Goal: Transaction & Acquisition: Purchase product/service

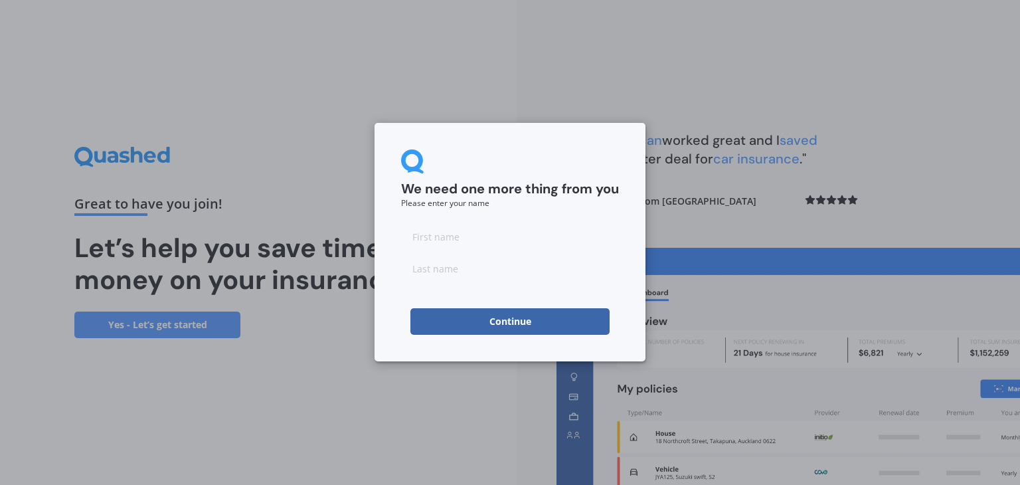
click at [449, 234] on input at bounding box center [510, 236] width 218 height 27
type input "[PERSON_NAME]"
click at [469, 322] on button "Continue" at bounding box center [509, 321] width 199 height 27
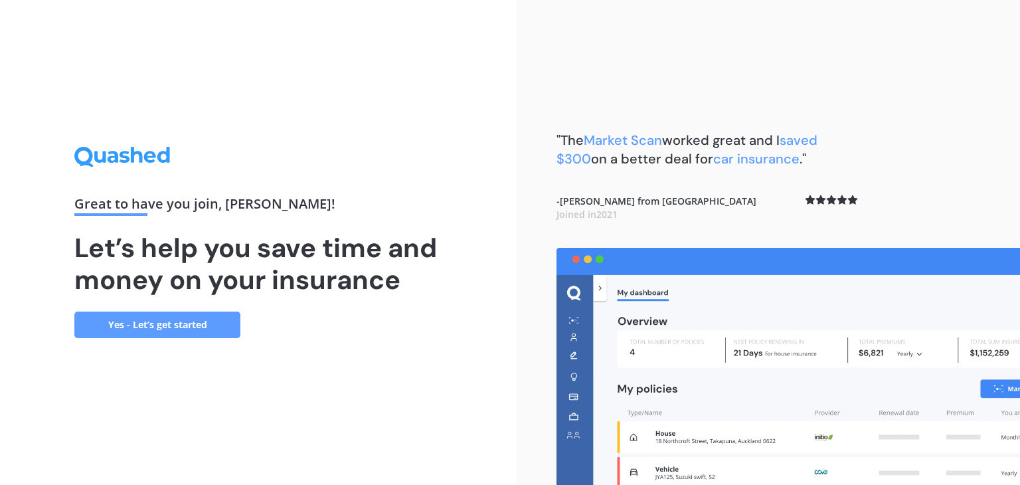
click at [166, 327] on link "Yes - Let’s get started" at bounding box center [157, 324] width 166 height 27
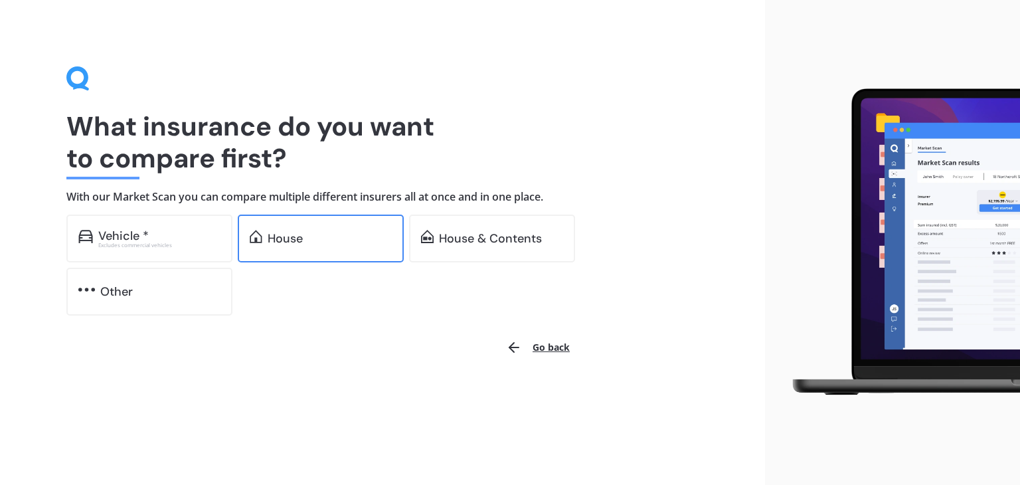
click at [329, 238] on div "House" at bounding box center [330, 238] width 124 height 13
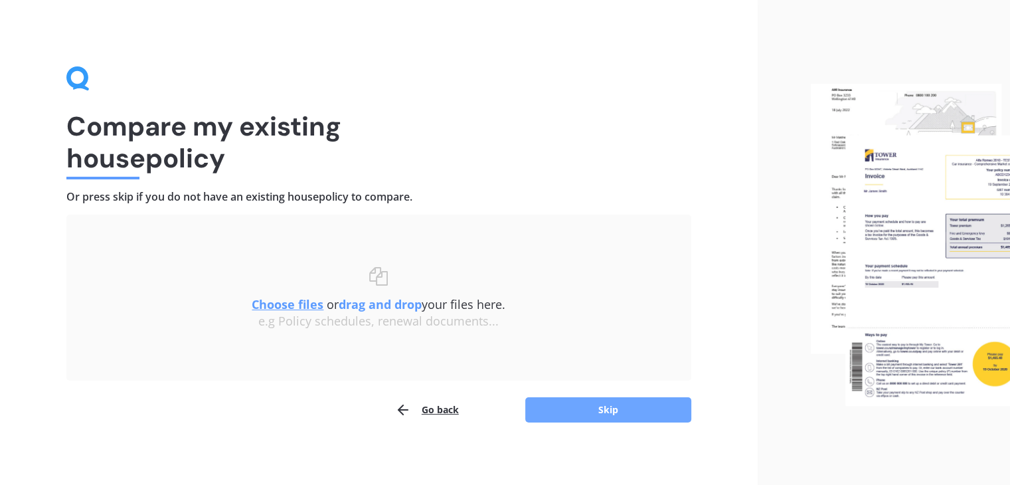
click at [597, 409] on button "Skip" at bounding box center [608, 409] width 166 height 25
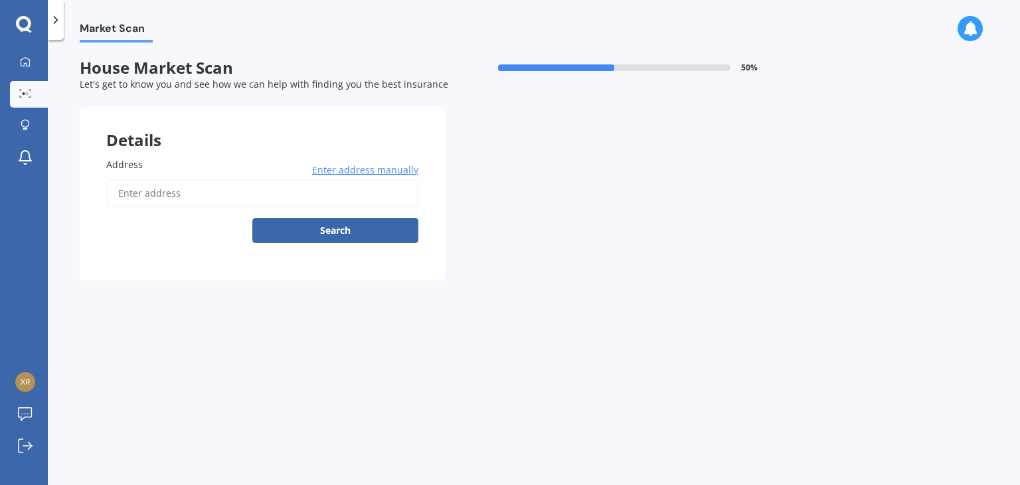
click at [159, 197] on input "Address" at bounding box center [262, 193] width 312 height 28
type input "[STREET_ADDRESS]"
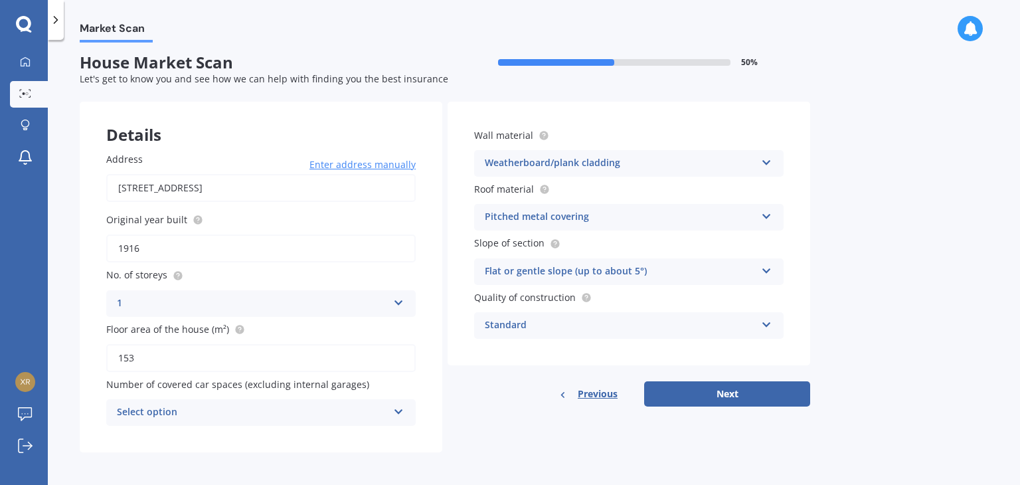
scroll to position [7, 0]
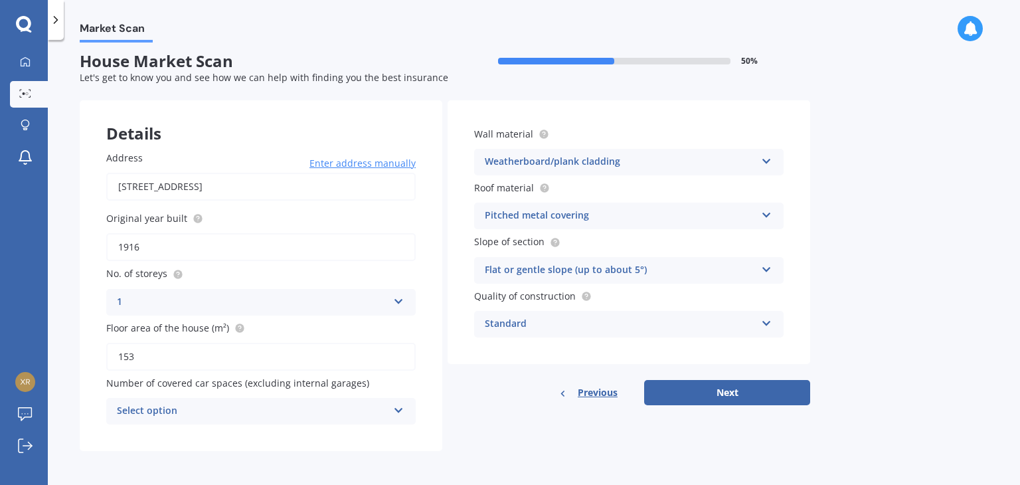
click at [398, 404] on icon at bounding box center [398, 407] width 11 height 9
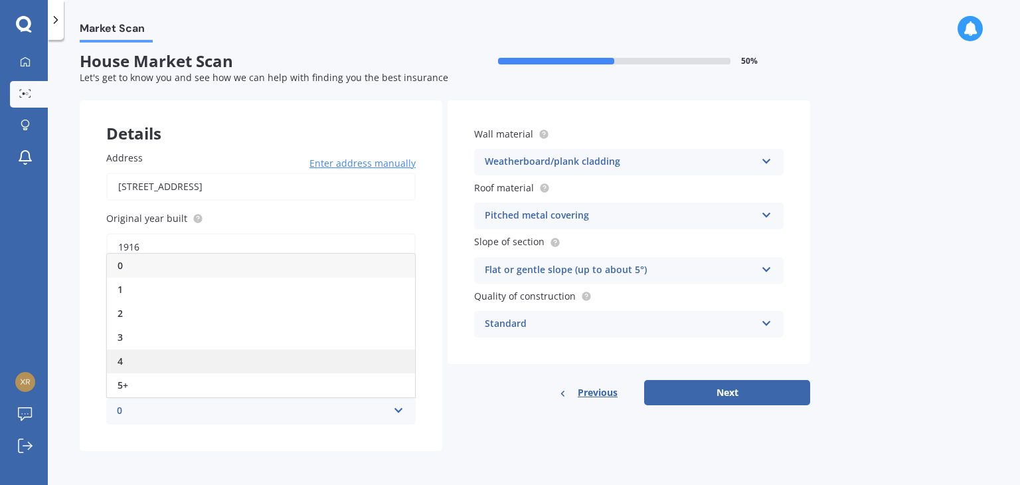
click at [212, 353] on div "4" at bounding box center [261, 361] width 308 height 24
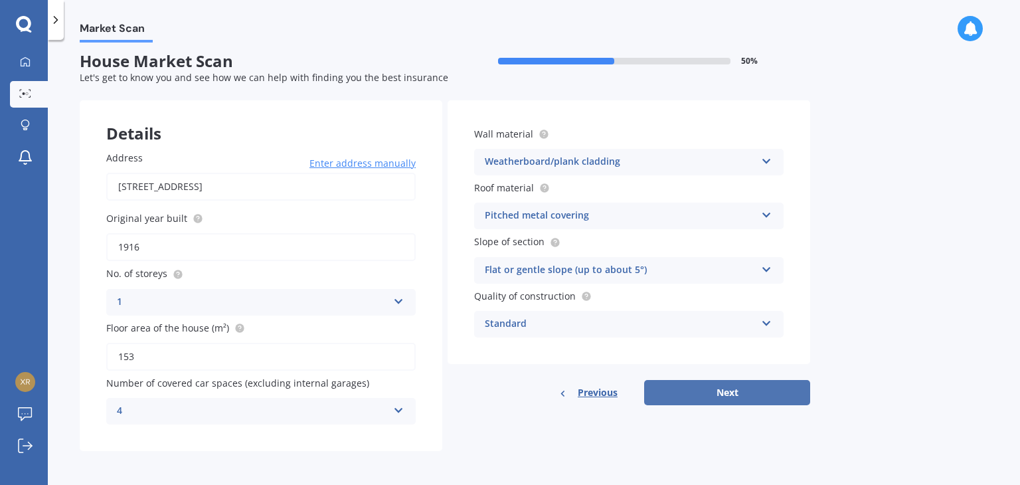
click at [737, 396] on button "Next" at bounding box center [727, 392] width 166 height 25
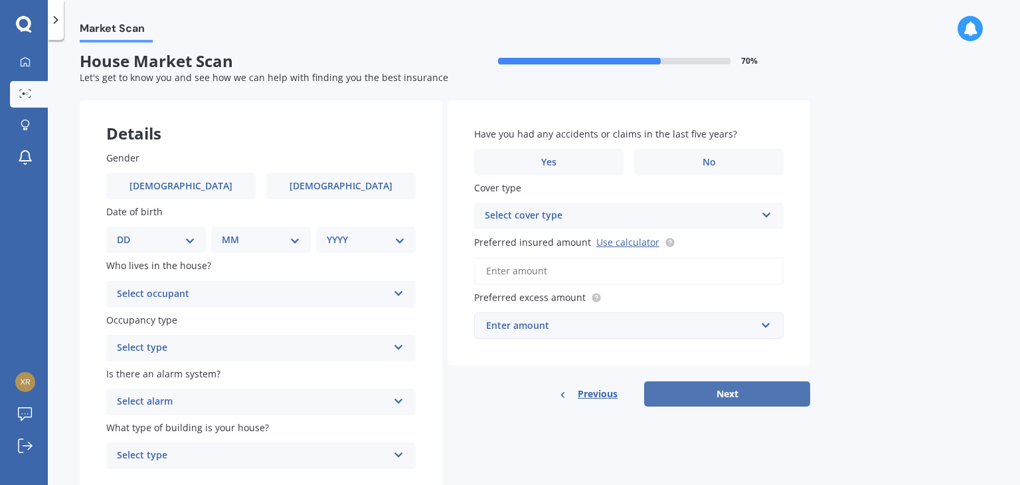
scroll to position [0, 0]
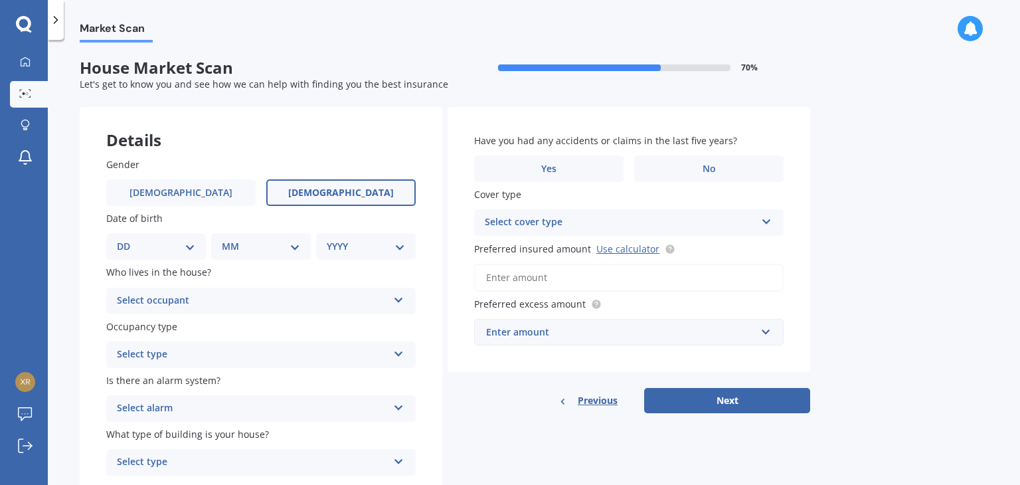
click at [342, 198] on span "[DEMOGRAPHIC_DATA]" at bounding box center [341, 192] width 106 height 11
click at [0, 0] on input "[DEMOGRAPHIC_DATA]" at bounding box center [0, 0] width 0 height 0
click at [159, 248] on select "DD 01 02 03 04 05 06 07 08 09 10 11 12 13 14 15 16 17 18 19 20 21 22 23 24 25 2…" at bounding box center [156, 246] width 78 height 15
select select "03"
click at [127, 239] on select "DD 01 02 03 04 05 06 07 08 09 10 11 12 13 14 15 16 17 18 19 20 21 22 23 24 25 2…" at bounding box center [156, 246] width 78 height 15
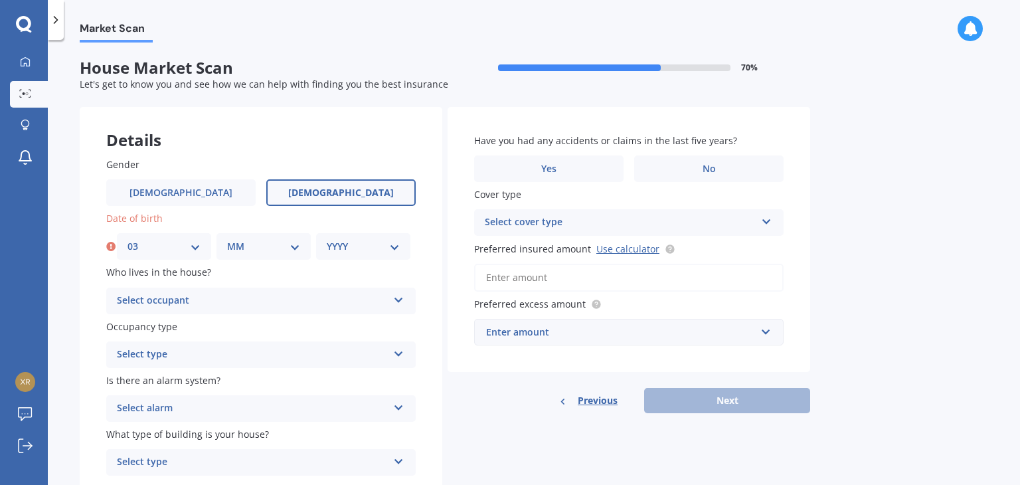
click at [250, 247] on select "MM 01 02 03 04 05 06 07 08 09 10 11 12" at bounding box center [263, 246] width 73 height 15
select select "06"
click at [227, 239] on select "MM 01 02 03 04 05 06 07 08 09 10 11 12" at bounding box center [263, 246] width 73 height 15
click at [348, 248] on select "YYYY 2009 2008 2007 2006 2005 2004 2003 2002 2001 2000 1999 1998 1997 1996 1995…" at bounding box center [363, 246] width 73 height 15
select select "1977"
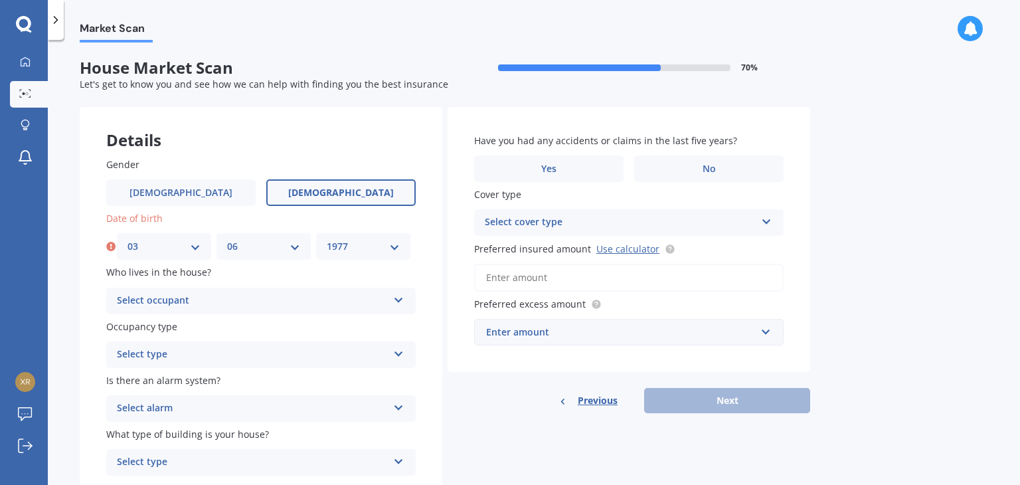
click at [327, 239] on select "YYYY 2009 2008 2007 2006 2005 2004 2003 2002 2001 2000 1999 1998 1997 1996 1995…" at bounding box center [363, 246] width 73 height 15
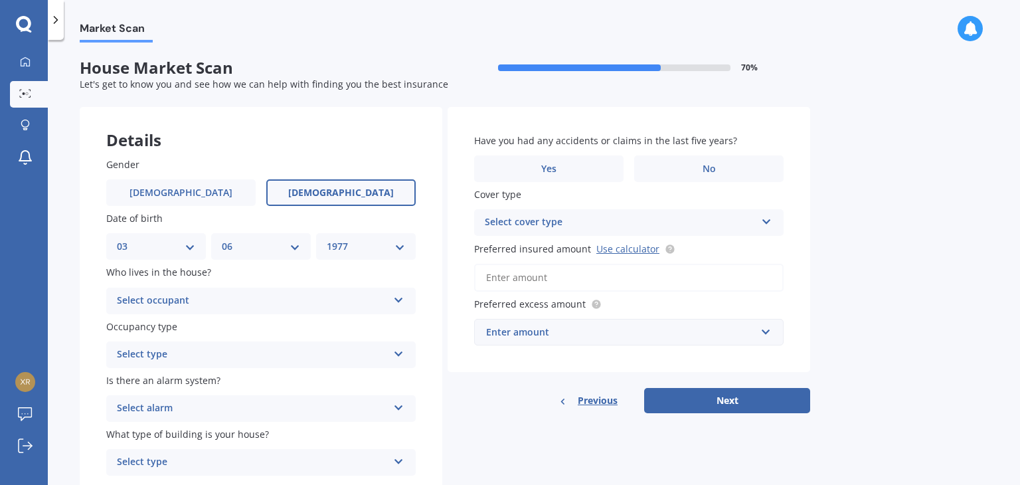
click at [202, 303] on div "Select occupant" at bounding box center [252, 301] width 271 height 16
click at [198, 329] on div "Owner" at bounding box center [261, 327] width 308 height 24
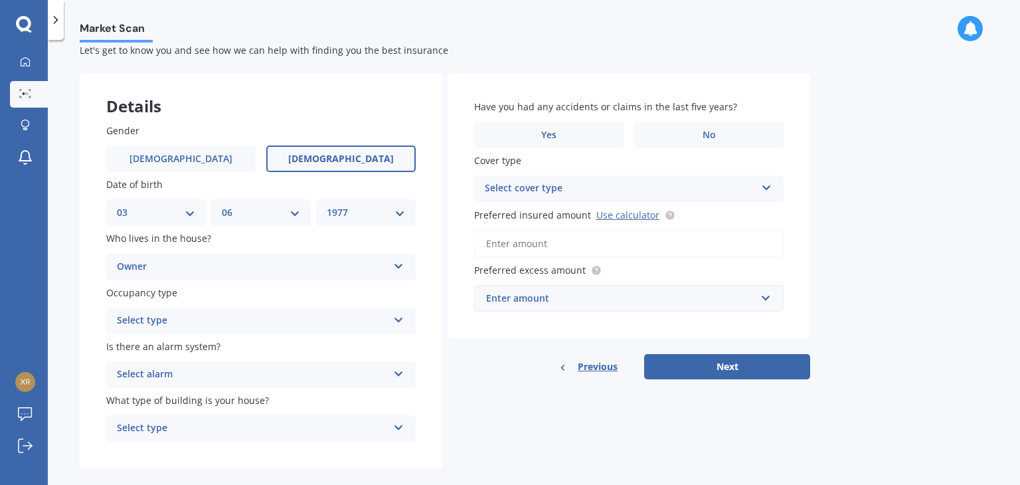
scroll to position [53, 0]
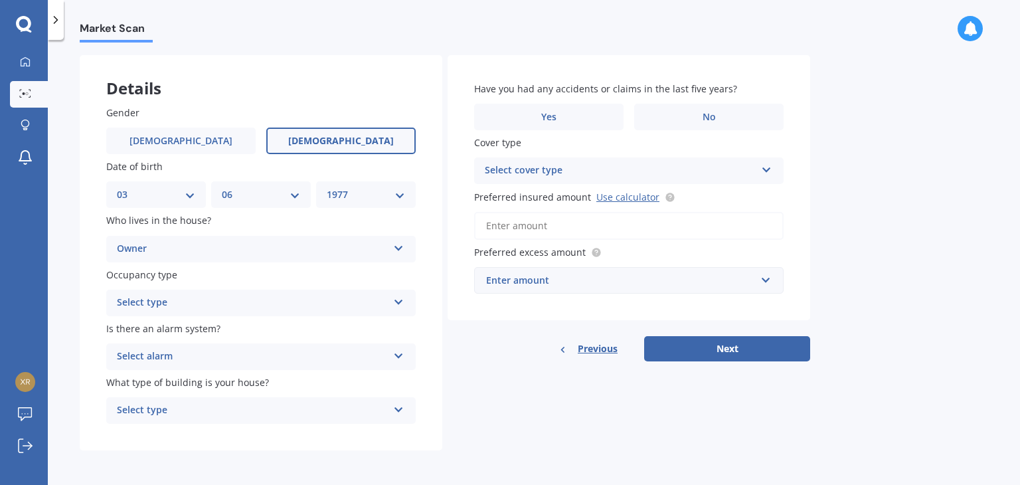
click at [202, 296] on div "Select type" at bounding box center [252, 303] width 271 height 16
click at [204, 330] on div "Permanent" at bounding box center [261, 329] width 308 height 24
click at [207, 355] on div "Select alarm" at bounding box center [252, 356] width 271 height 16
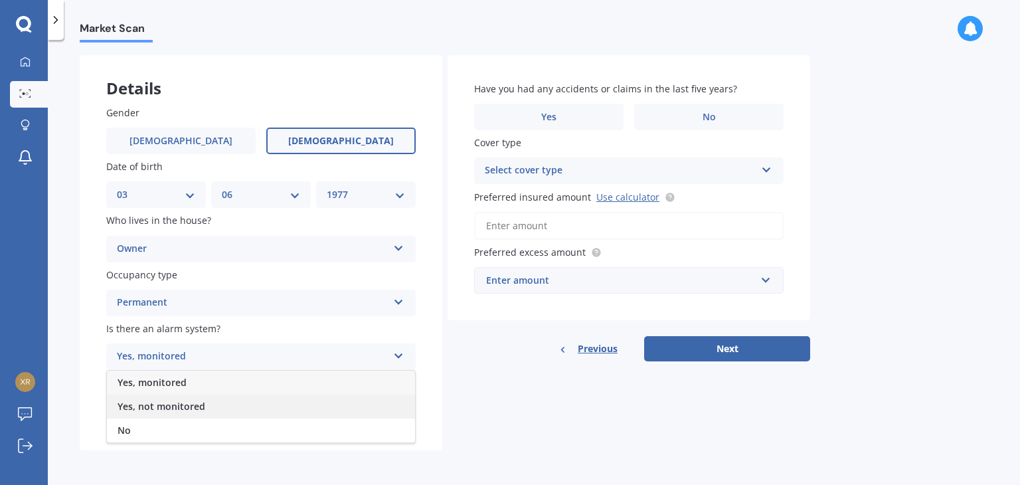
click at [198, 407] on span "Yes, not monitored" at bounding box center [161, 406] width 88 height 13
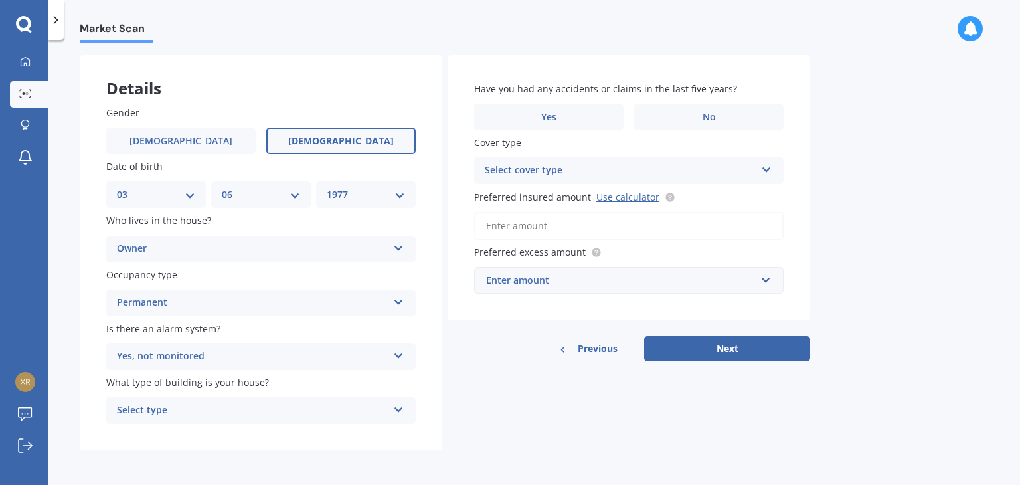
click at [185, 407] on div "Select type" at bounding box center [252, 410] width 271 height 16
click at [208, 331] on div "Freestanding" at bounding box center [261, 337] width 308 height 24
click at [555, 112] on span "Yes" at bounding box center [549, 117] width 16 height 11
click at [0, 0] on input "Yes" at bounding box center [0, 0] width 0 height 0
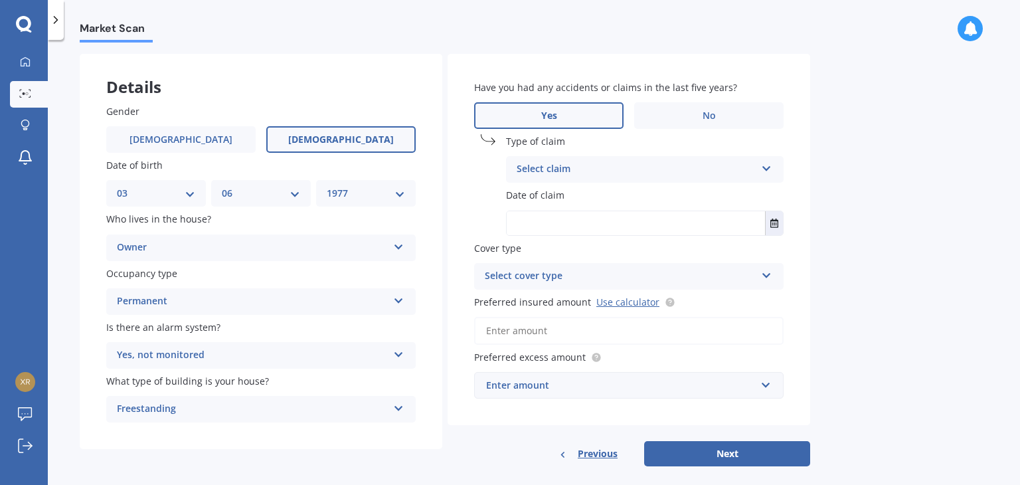
click at [588, 171] on div "Select claim" at bounding box center [635, 169] width 239 height 16
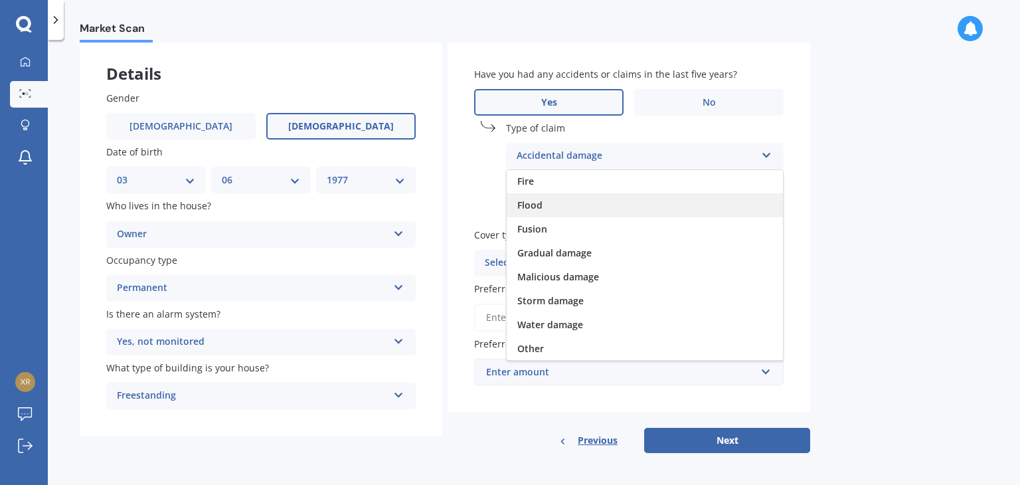
scroll to position [69, 0]
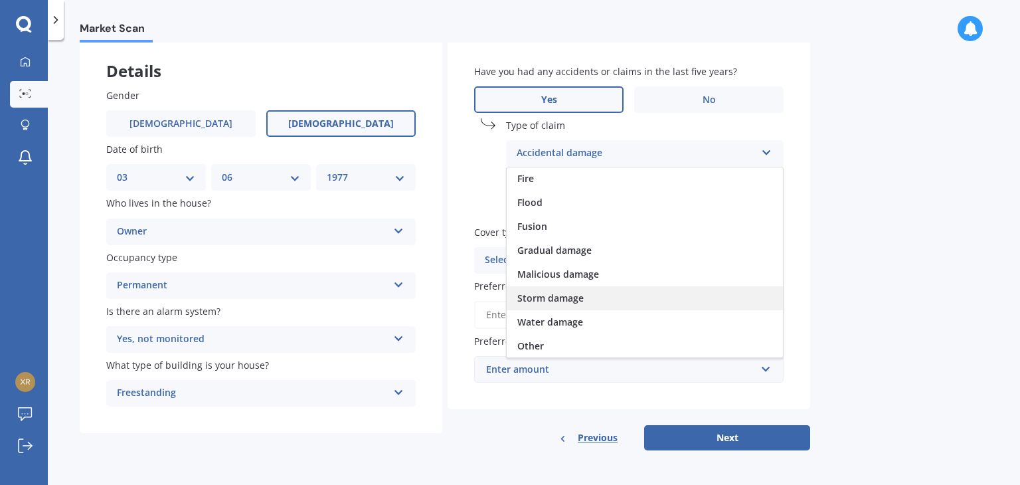
click at [587, 295] on div "Storm damage" at bounding box center [644, 298] width 276 height 24
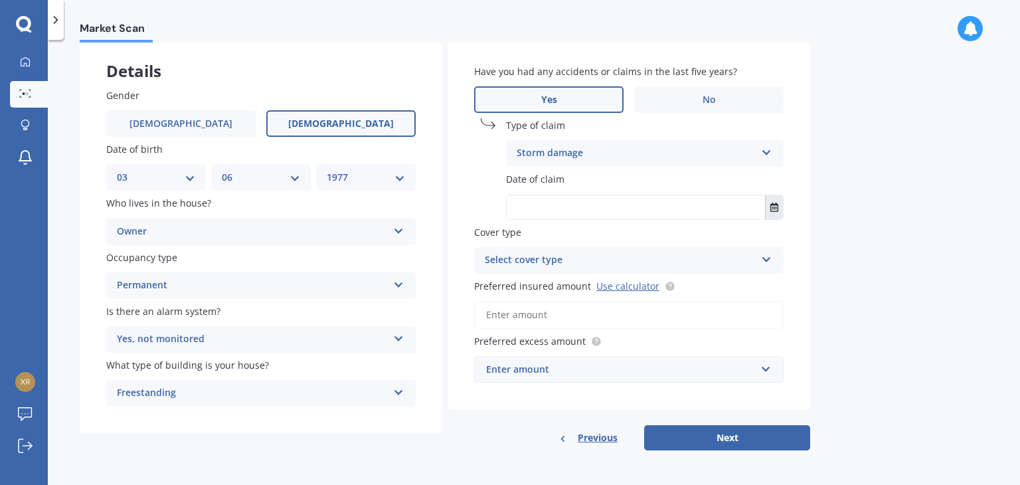
click at [772, 205] on icon "Select date" at bounding box center [774, 206] width 8 height 9
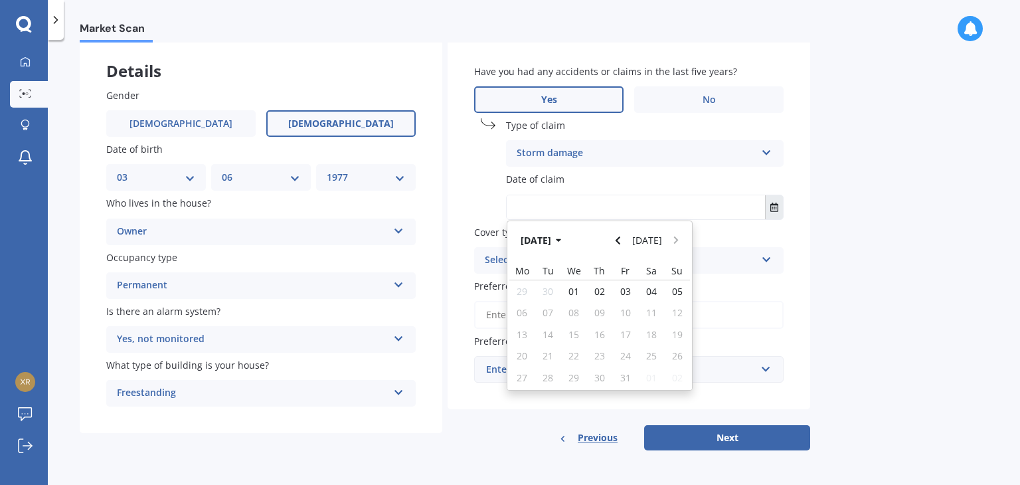
click at [772, 205] on icon "Select date" at bounding box center [774, 206] width 8 height 9
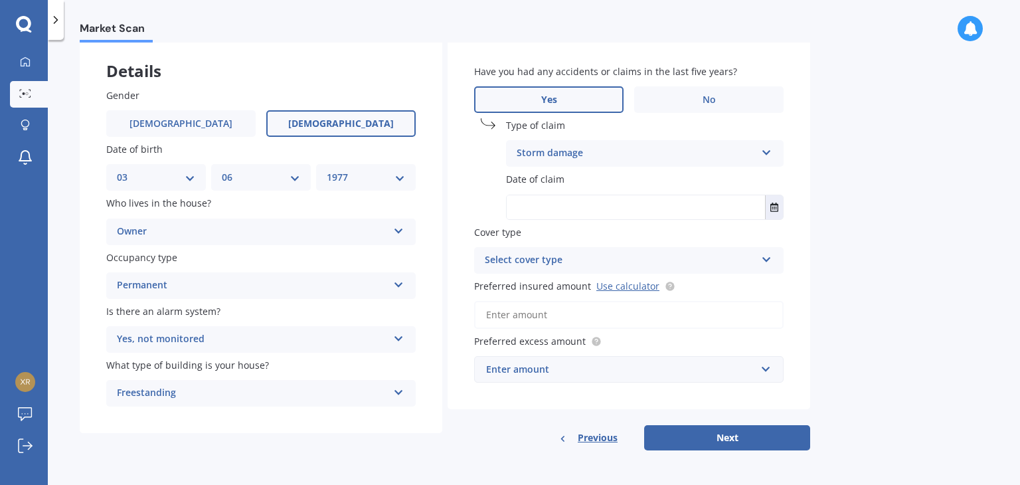
click at [607, 264] on div "Select cover type" at bounding box center [620, 260] width 271 height 16
click at [607, 264] on div "High" at bounding box center [620, 260] width 271 height 16
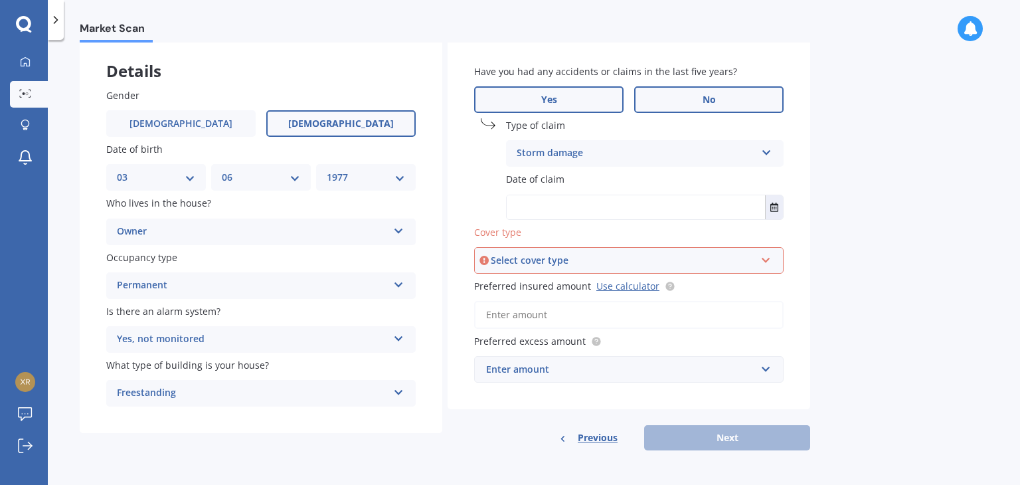
click at [730, 100] on label "No" at bounding box center [708, 99] width 149 height 27
click at [0, 0] on input "No" at bounding box center [0, 0] width 0 height 0
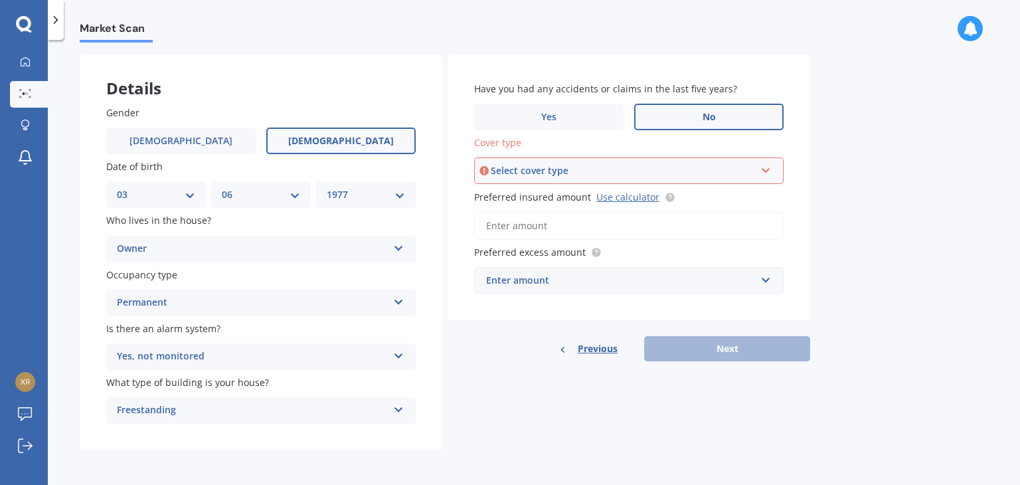
scroll to position [53, 0]
click at [576, 171] on div "Select cover type" at bounding box center [623, 170] width 264 height 15
click at [572, 198] on div "High" at bounding box center [628, 196] width 307 height 24
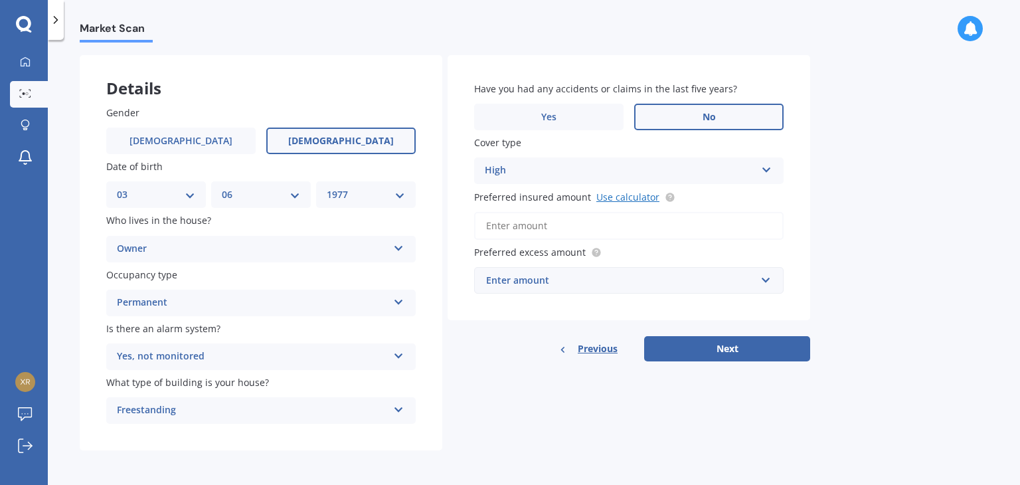
click at [639, 194] on link "Use calculator" at bounding box center [627, 197] width 63 height 13
click at [551, 219] on input "Preferred insured amount Use calculator" at bounding box center [628, 226] width 309 height 28
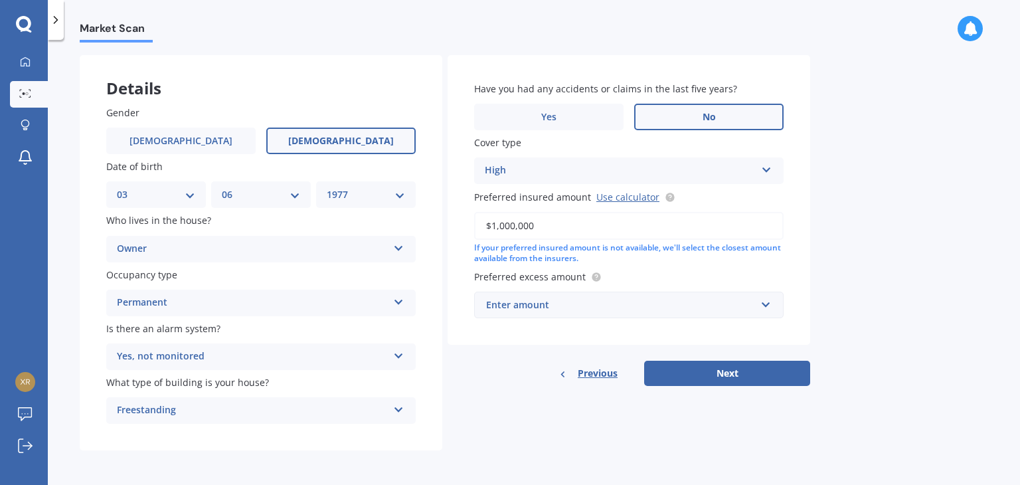
type input "$1,000,000"
click at [589, 305] on div "Enter amount" at bounding box center [621, 304] width 270 height 15
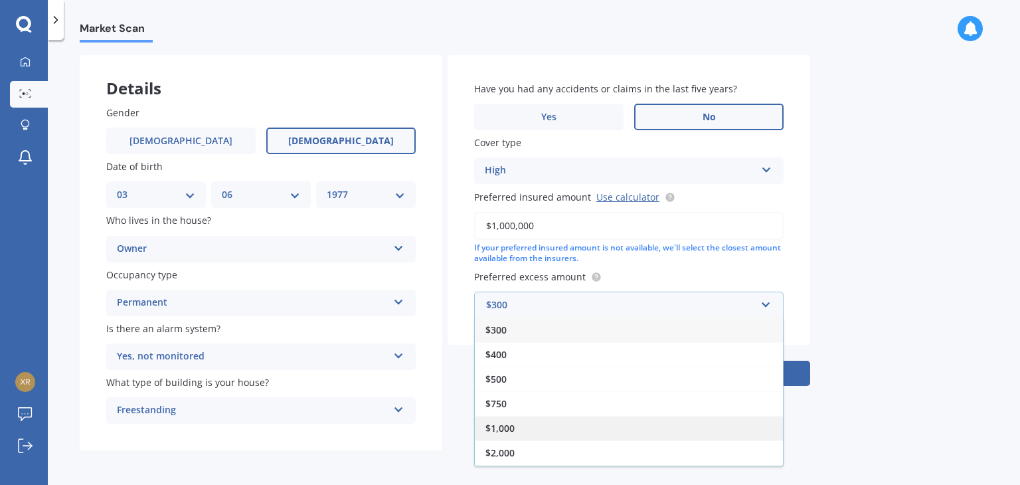
click at [524, 424] on div "$1,000" at bounding box center [629, 428] width 308 height 25
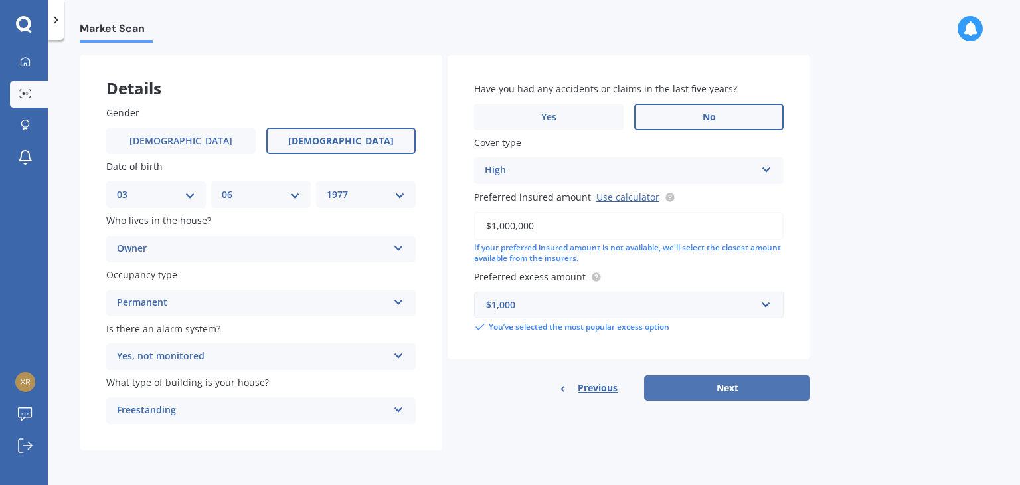
click at [743, 387] on button "Next" at bounding box center [727, 387] width 166 height 25
select select "03"
select select "06"
select select "1977"
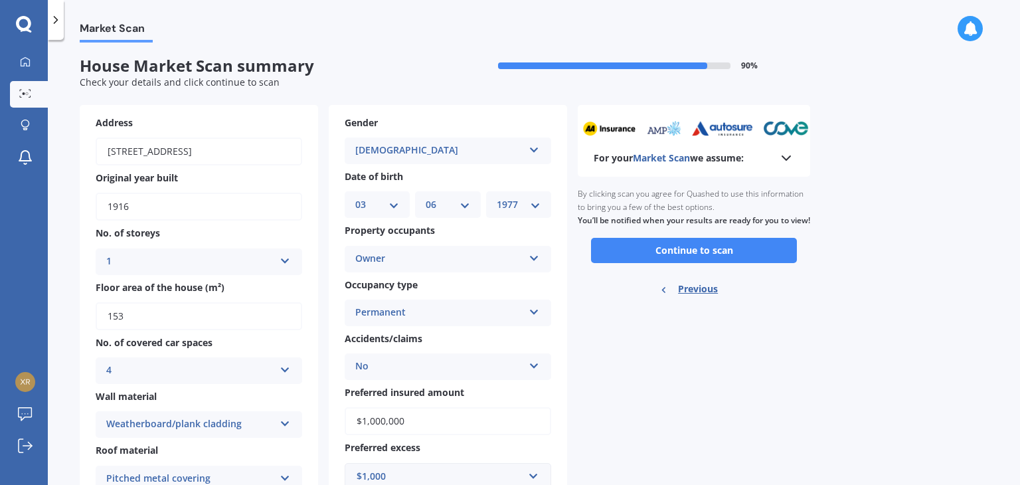
scroll to position [0, 0]
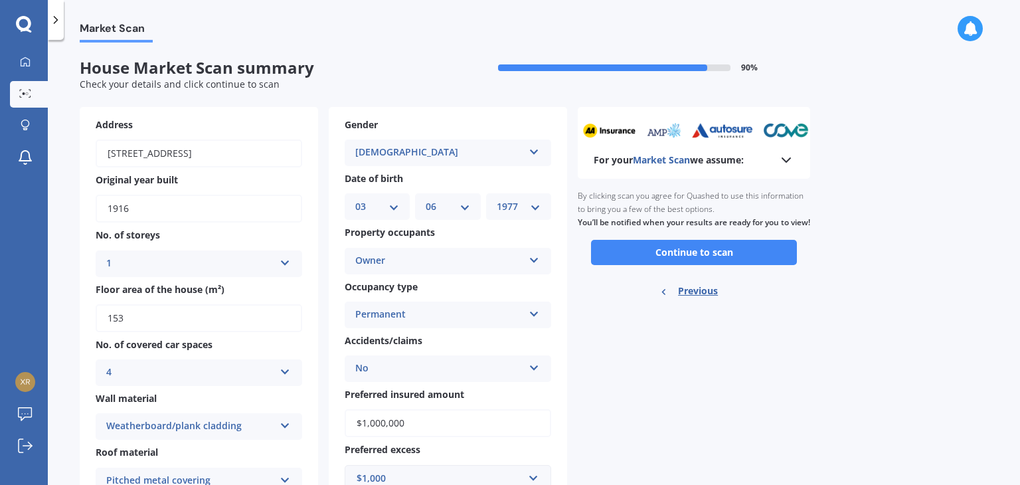
click at [785, 160] on polyline at bounding box center [786, 160] width 8 height 4
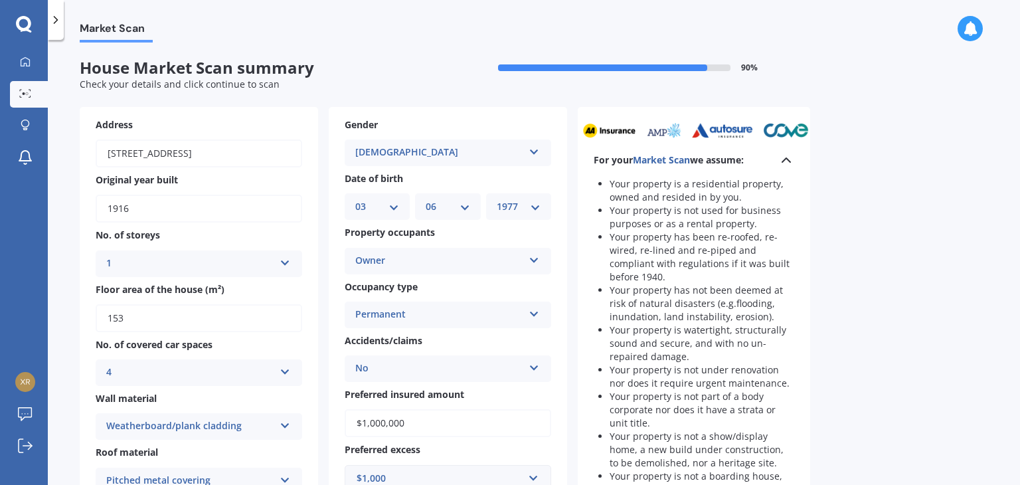
click at [785, 160] on icon at bounding box center [786, 160] width 16 height 16
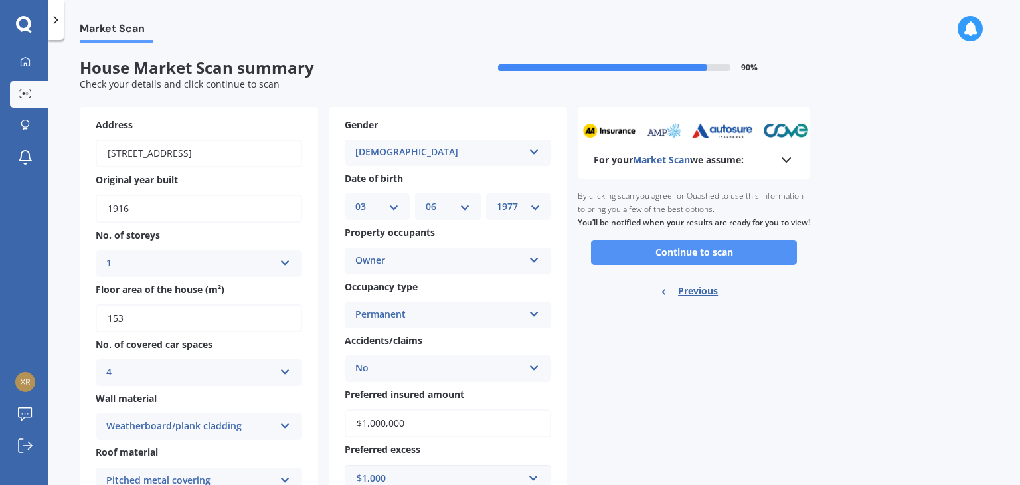
click at [697, 264] on button "Continue to scan" at bounding box center [694, 252] width 206 height 25
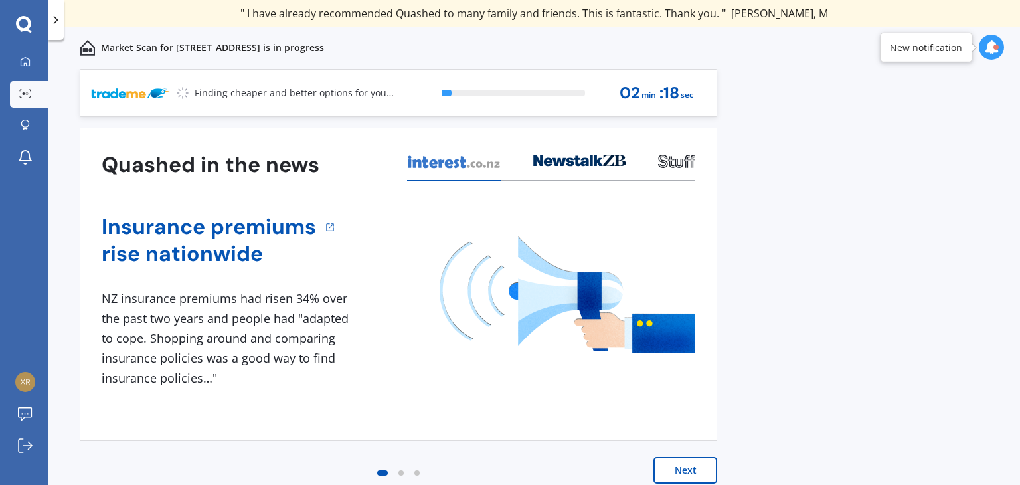
click at [684, 476] on button "Next" at bounding box center [685, 470] width 64 height 27
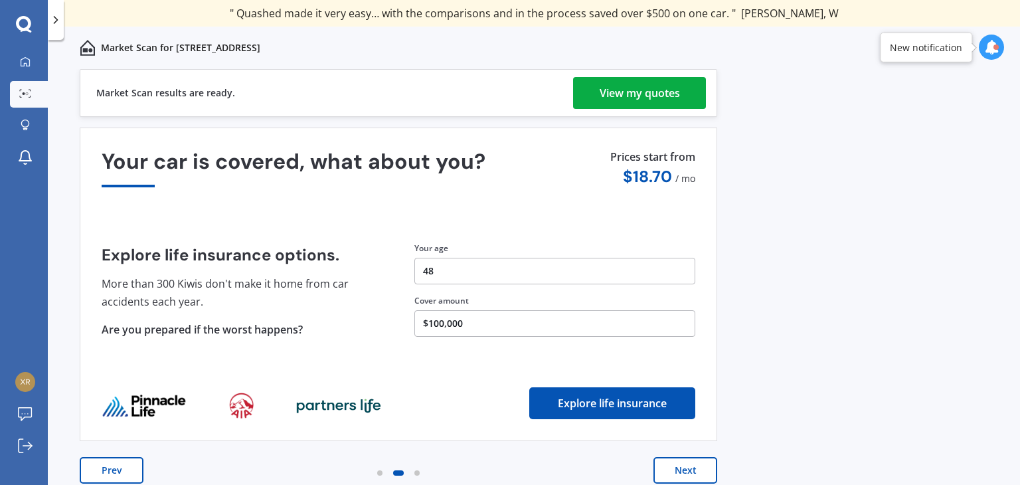
click at [651, 93] on div "View my quotes" at bounding box center [639, 93] width 80 height 32
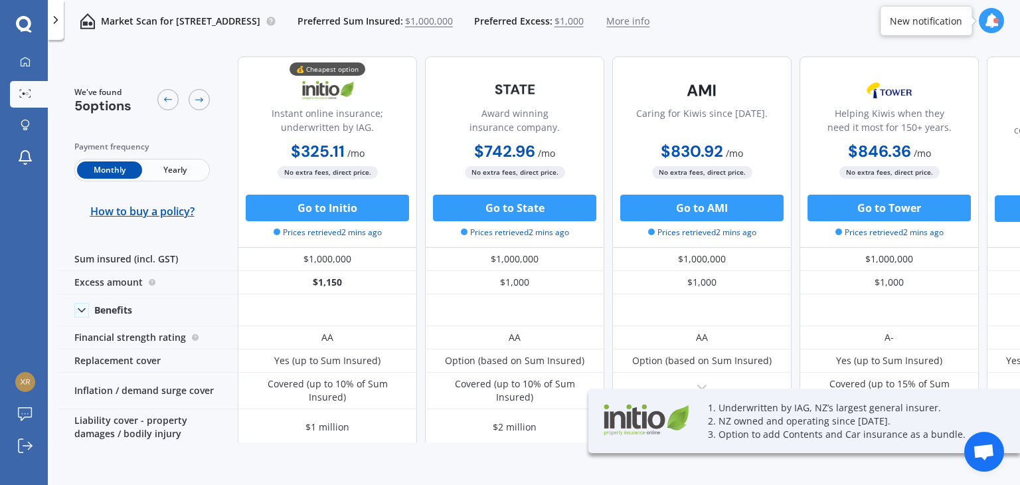
click at [188, 175] on span "Yearly" at bounding box center [174, 169] width 65 height 17
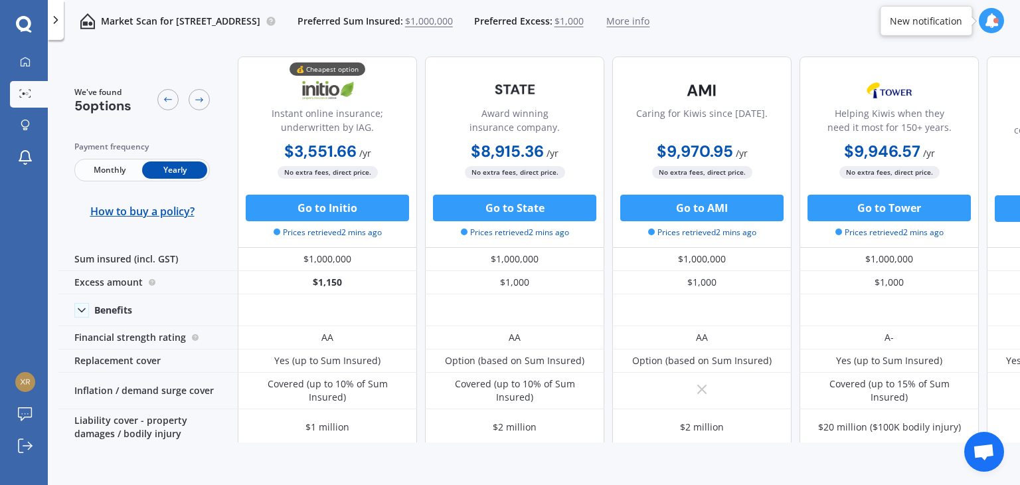
click at [453, 22] on span "$1,000,000" at bounding box center [429, 21] width 48 height 13
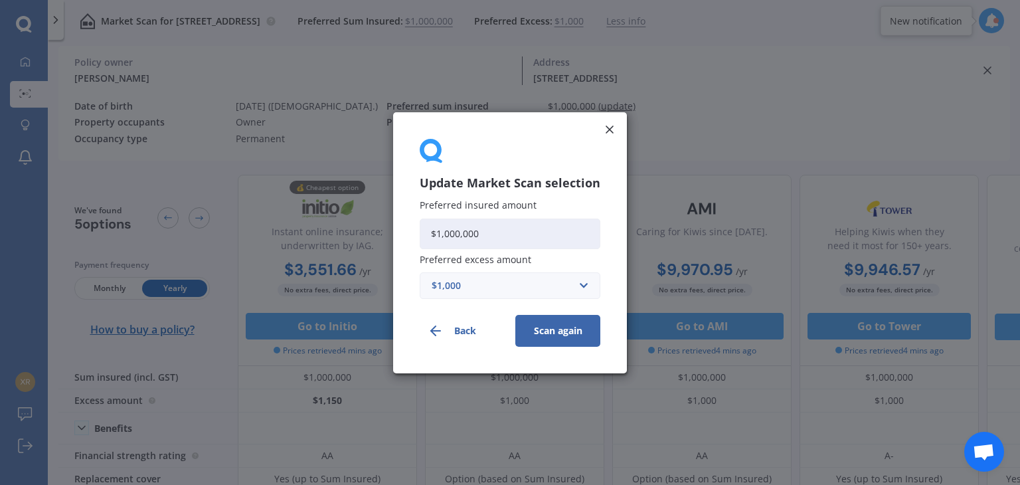
click at [502, 233] on input "$1,000,000" at bounding box center [510, 233] width 181 height 31
click at [514, 235] on input "$1,000,000" at bounding box center [510, 233] width 181 height 31
type input "$1"
click at [490, 229] on input "Preferred insured amount" at bounding box center [510, 233] width 181 height 31
type input "$878,500"
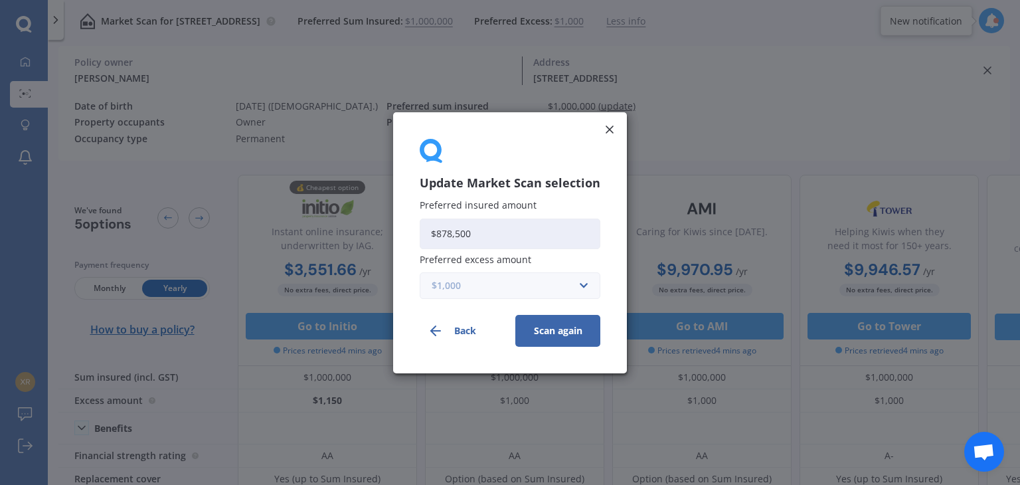
click at [476, 293] on input "text" at bounding box center [505, 284] width 169 height 25
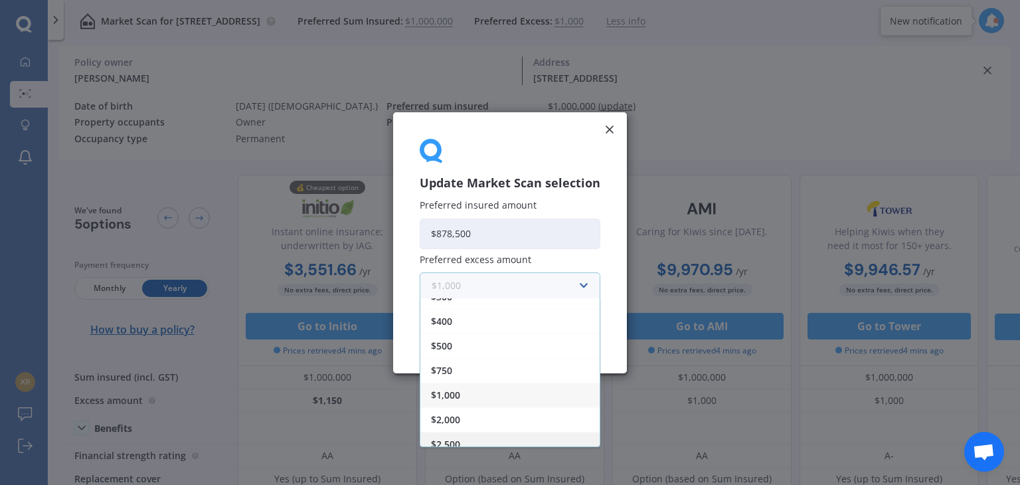
scroll to position [22, 0]
click at [470, 434] on div "$2,500" at bounding box center [509, 435] width 179 height 25
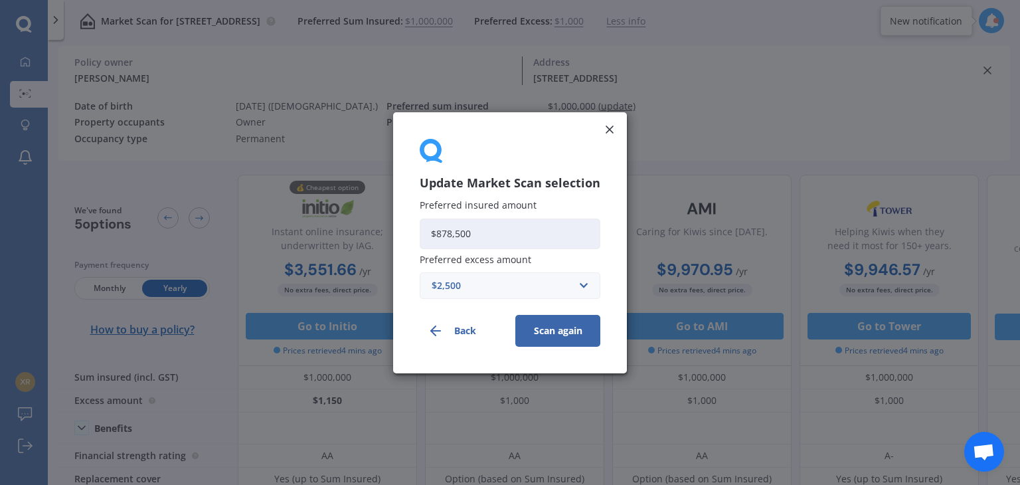
click at [562, 331] on button "Scan again" at bounding box center [557, 330] width 85 height 32
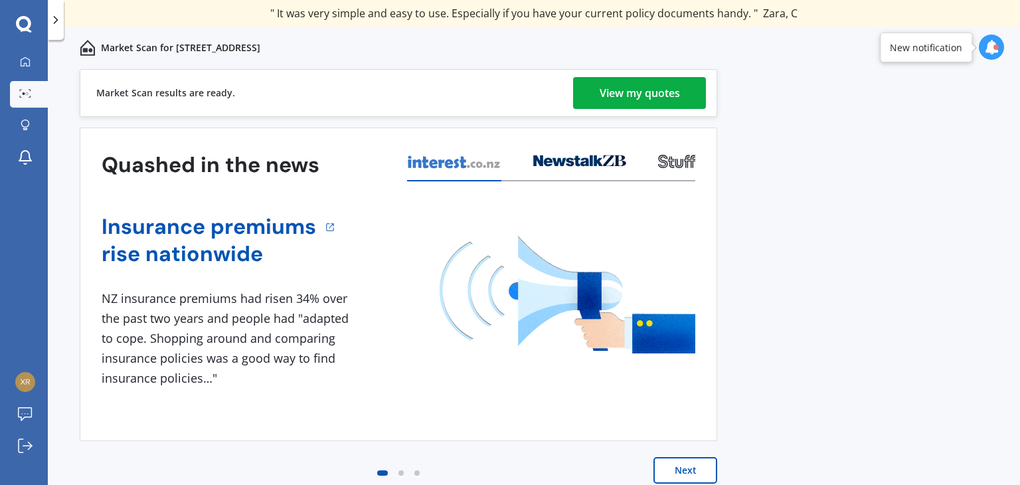
click at [644, 91] on div "View my quotes" at bounding box center [639, 93] width 80 height 32
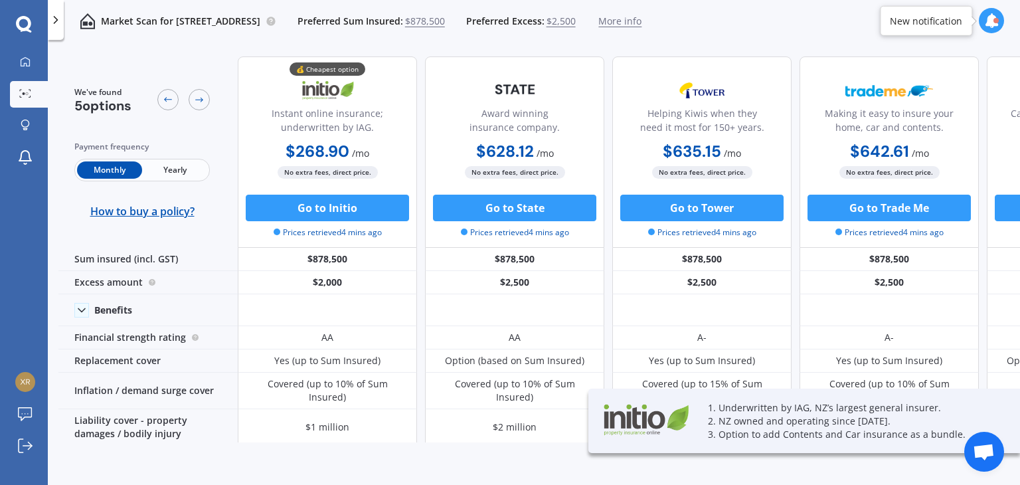
click at [178, 172] on span "Yearly" at bounding box center [174, 169] width 65 height 17
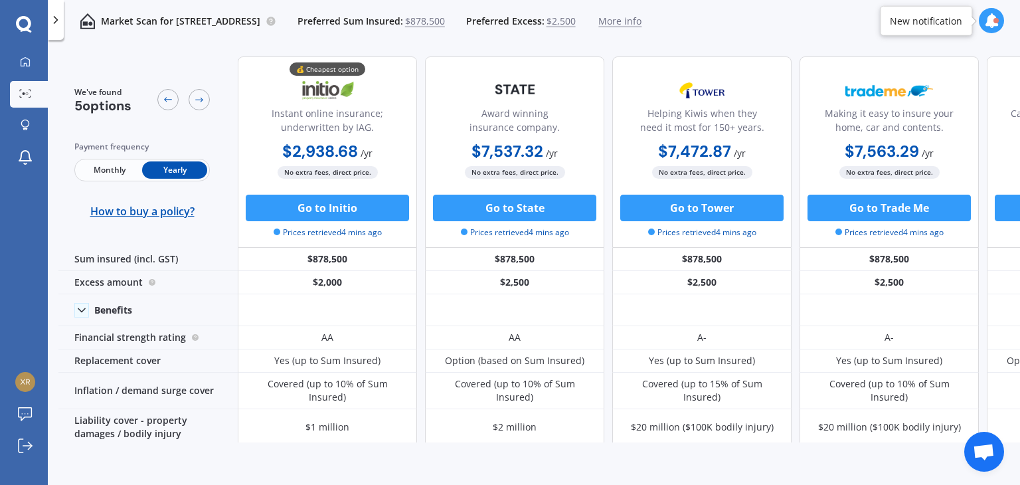
click at [990, 19] on icon at bounding box center [991, 20] width 15 height 15
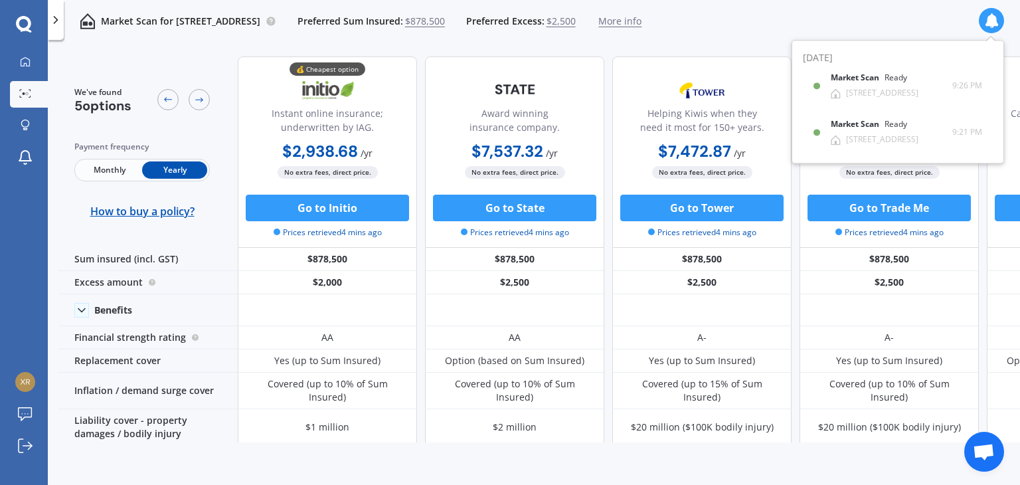
click at [901, 17] on div "Market Scan for [STREET_ADDRESS] Preferred Sum Insured: $878,500 Preferred Exce…" at bounding box center [534, 21] width 972 height 42
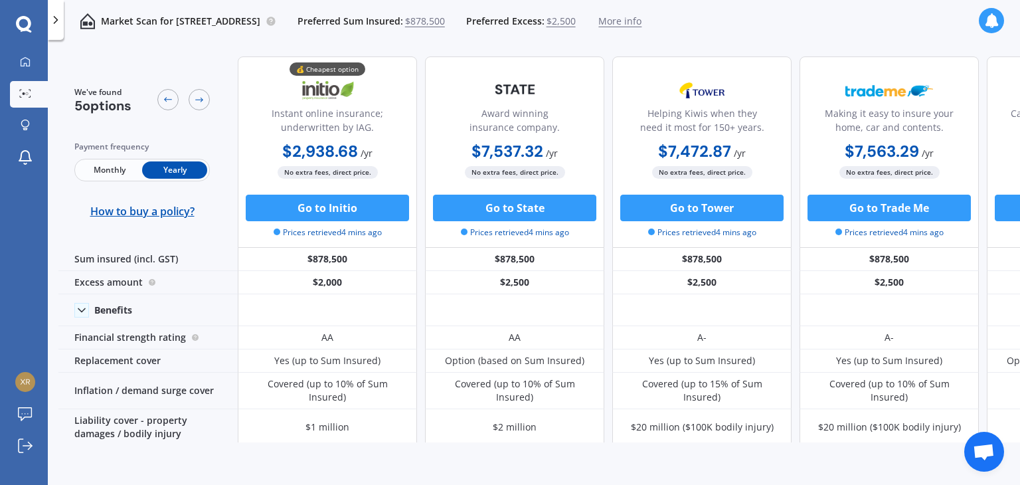
click at [112, 169] on span "Monthly" at bounding box center [109, 169] width 65 height 17
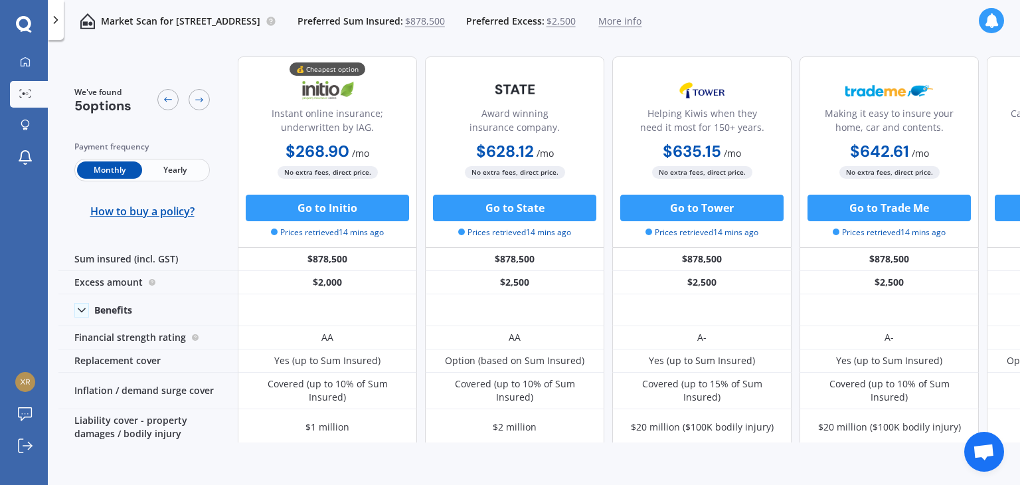
click at [183, 168] on span "Yearly" at bounding box center [174, 169] width 65 height 17
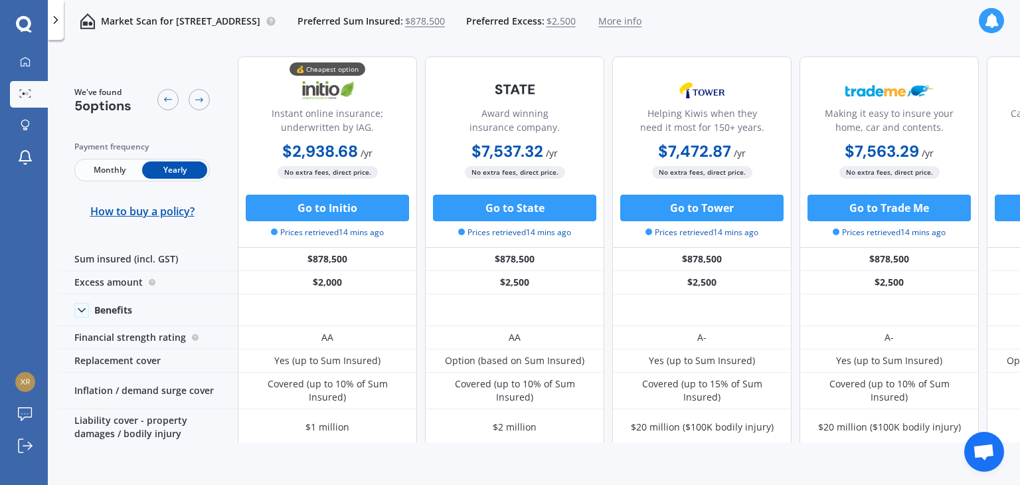
click at [109, 171] on span "Monthly" at bounding box center [109, 169] width 65 height 17
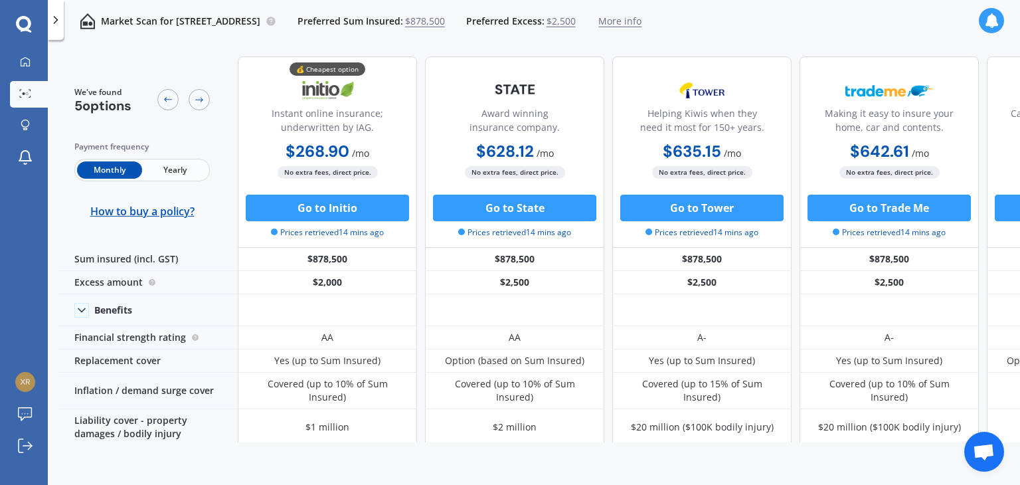
click at [171, 168] on span "Yearly" at bounding box center [174, 169] width 65 height 17
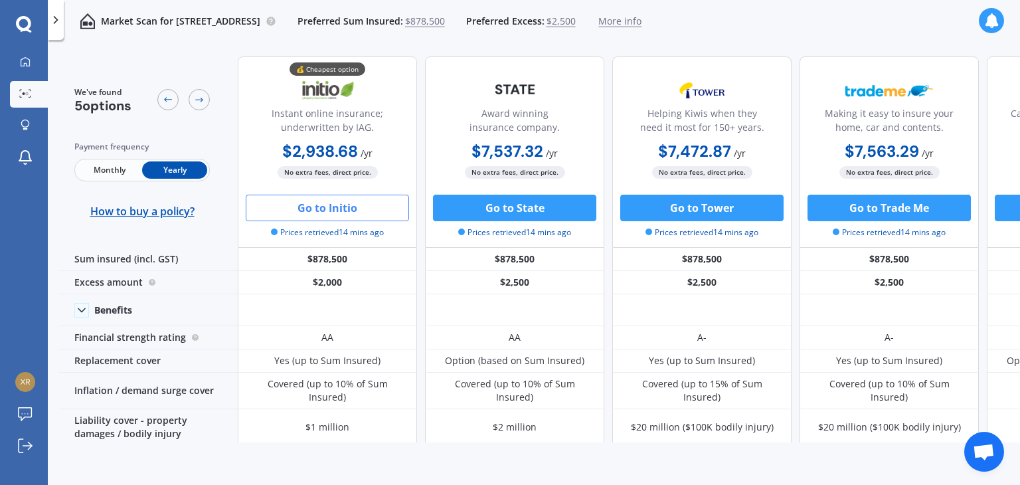
click at [340, 210] on button "Go to Initio" at bounding box center [327, 207] width 163 height 27
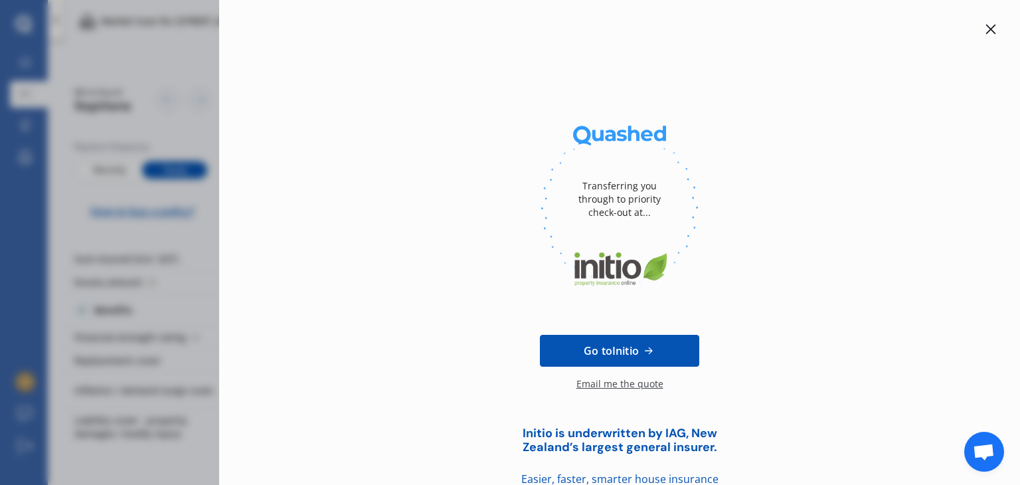
click at [985, 27] on icon at bounding box center [990, 29] width 11 height 11
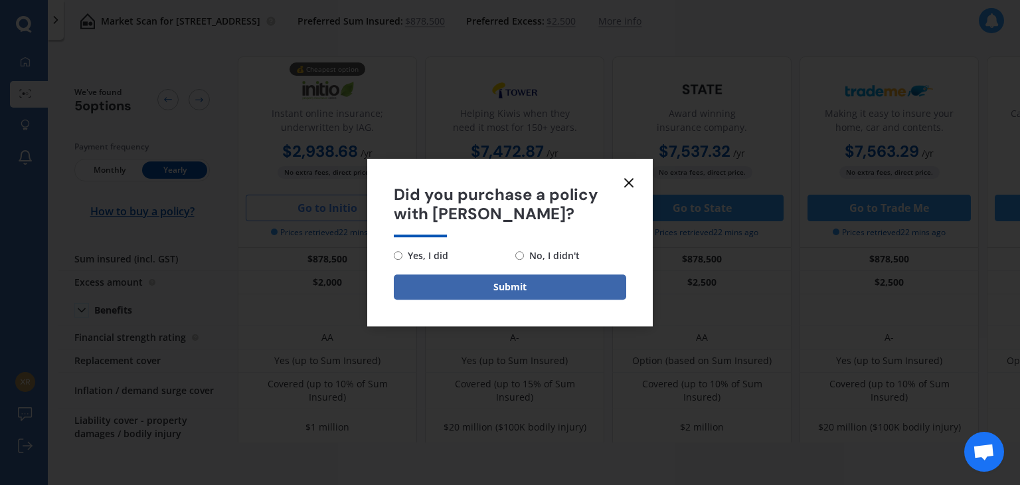
click at [552, 258] on span "No, I didn't" at bounding box center [552, 256] width 56 height 16
click at [524, 258] on input "No, I didn't" at bounding box center [519, 255] width 9 height 9
radio input "true"
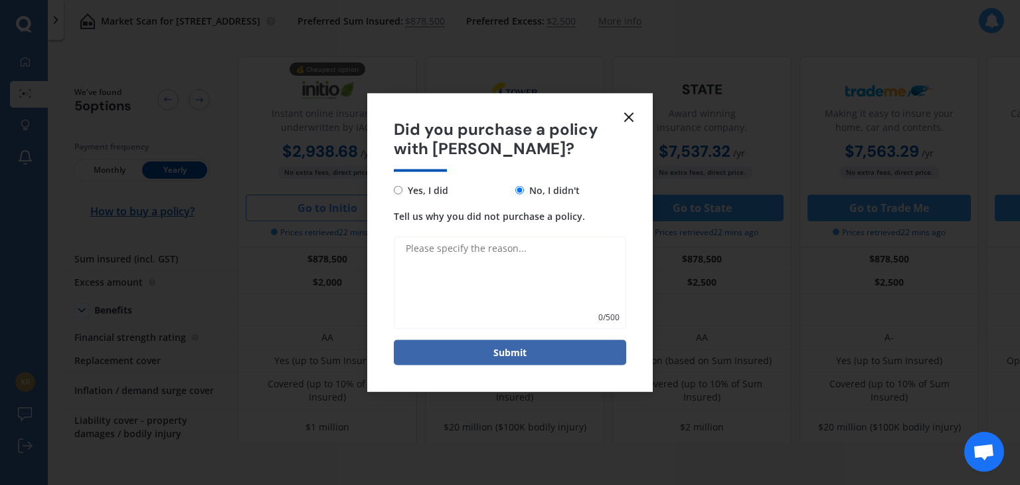
click at [628, 116] on line at bounding box center [629, 118] width 8 height 8
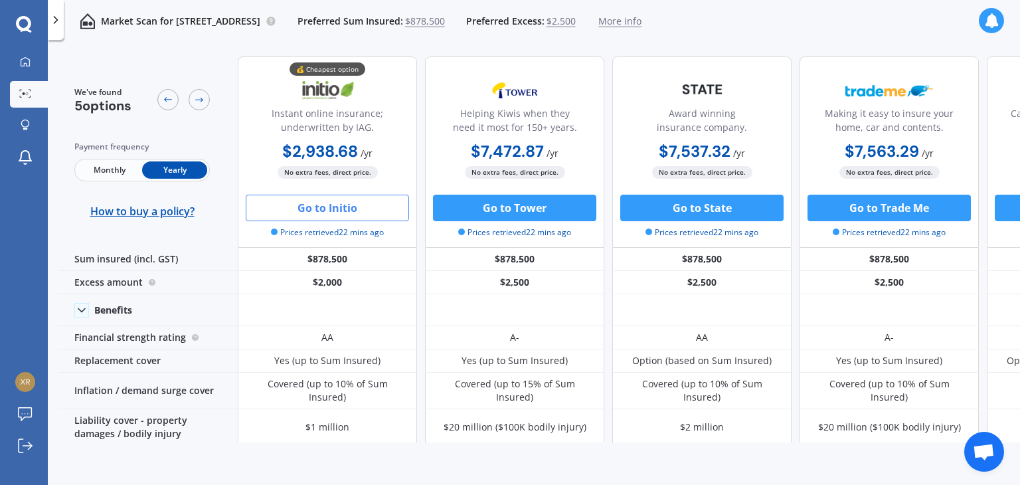
click at [445, 19] on span "$878,500" at bounding box center [425, 21] width 40 height 13
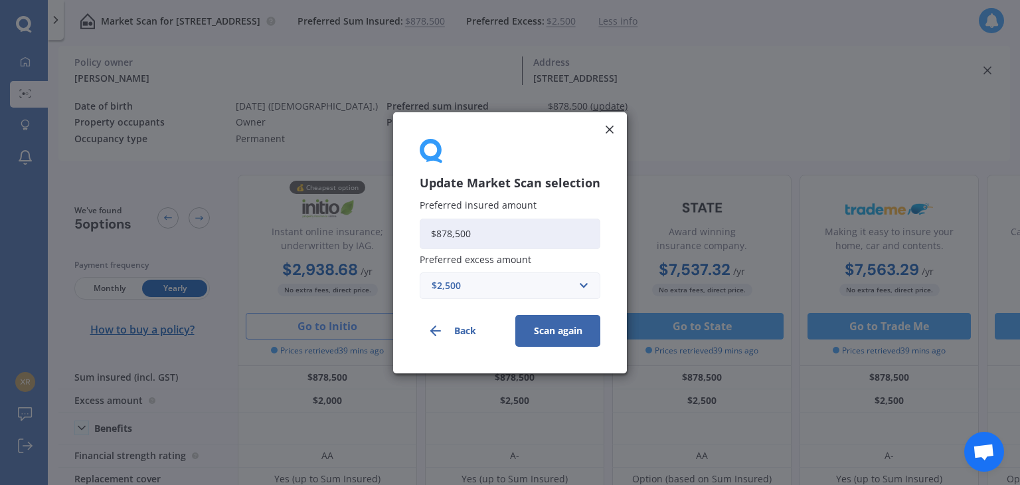
click at [496, 233] on input "$878,500" at bounding box center [510, 233] width 181 height 31
type input "$8"
type input "$950,000"
click at [548, 333] on button "Scan again" at bounding box center [557, 330] width 85 height 32
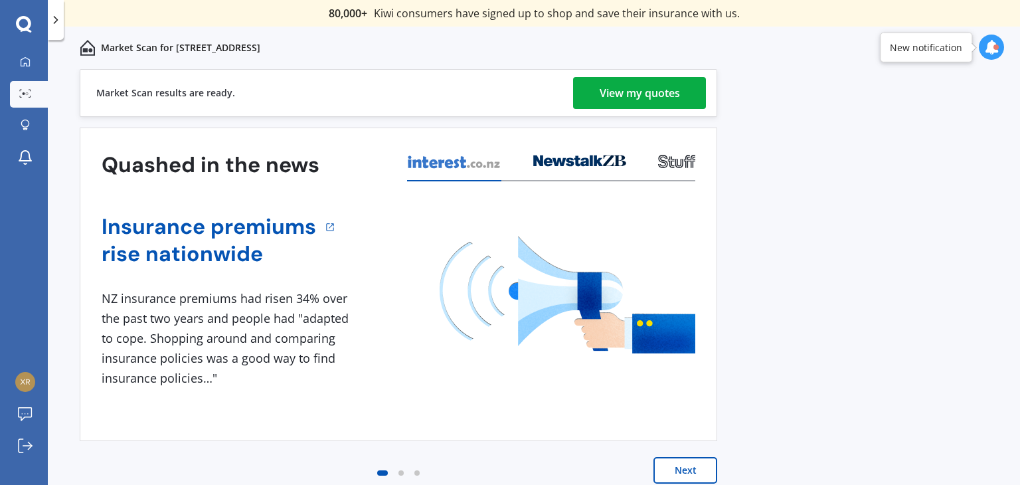
click at [660, 94] on div "View my quotes" at bounding box center [639, 93] width 80 height 32
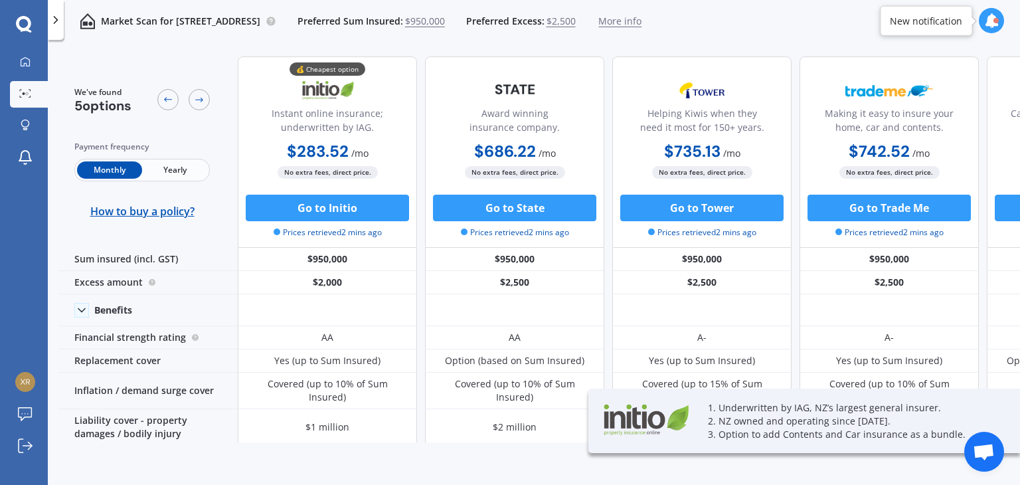
click at [192, 170] on span "Yearly" at bounding box center [174, 169] width 65 height 17
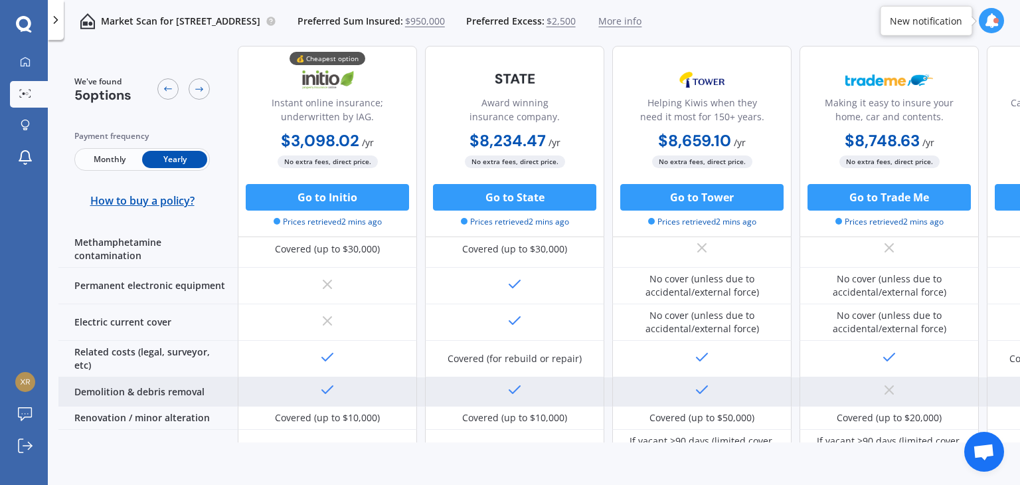
scroll to position [404, 0]
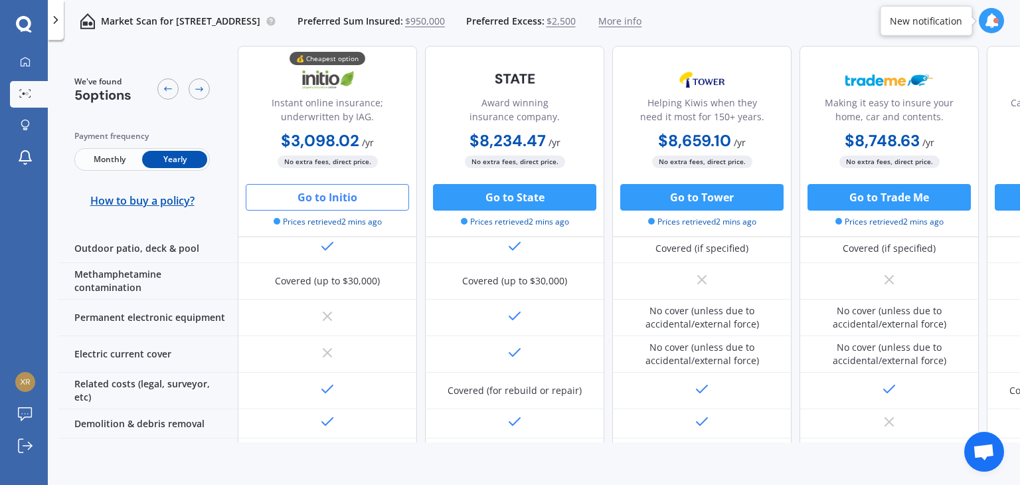
click at [311, 204] on button "Go to Initio" at bounding box center [327, 197] width 163 height 27
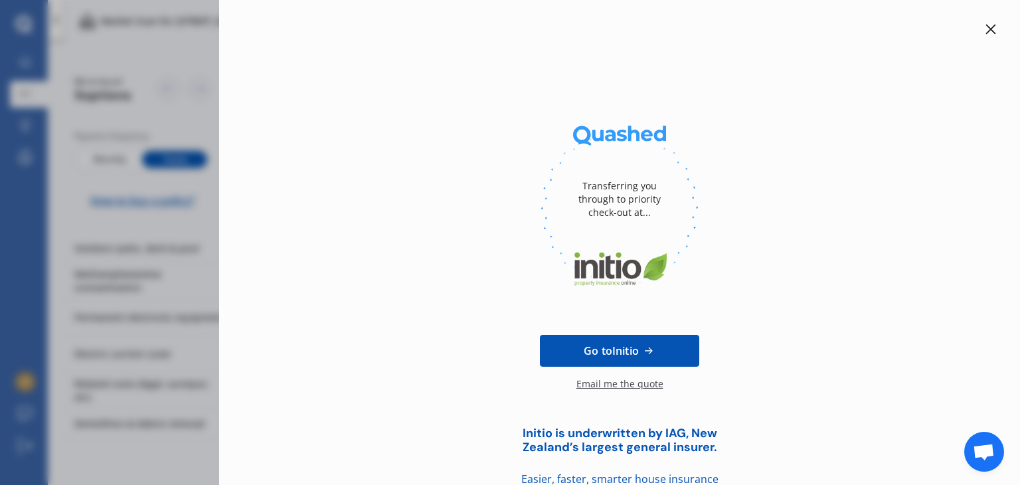
click at [985, 27] on icon at bounding box center [990, 29] width 11 height 11
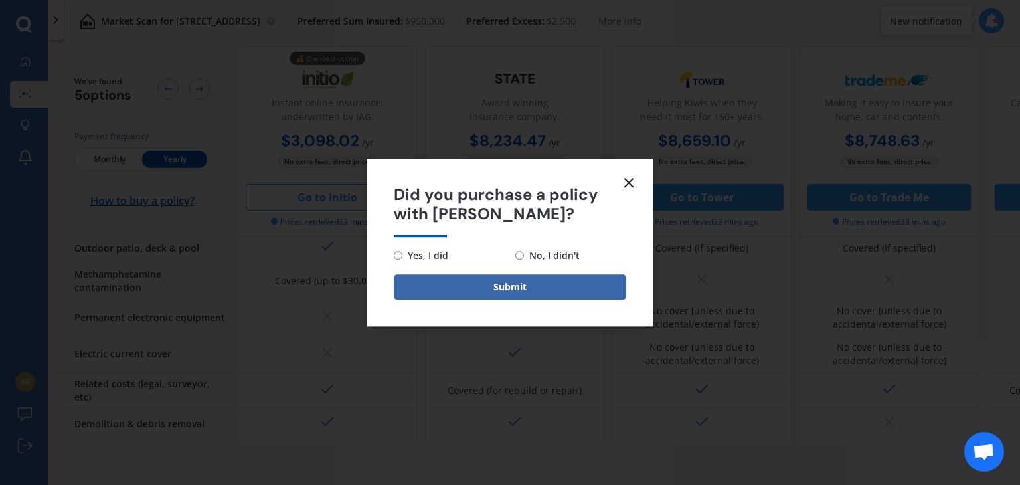
click at [626, 179] on line at bounding box center [629, 183] width 8 height 8
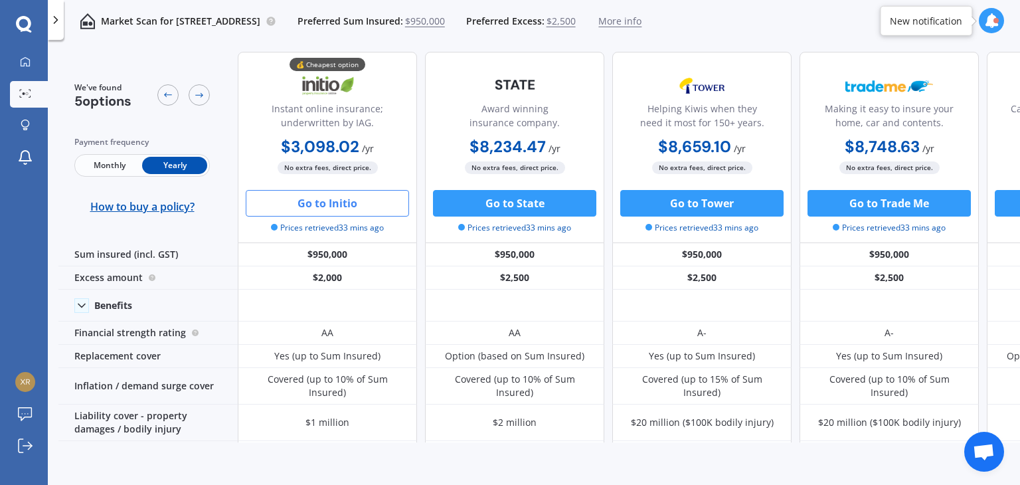
scroll to position [0, 0]
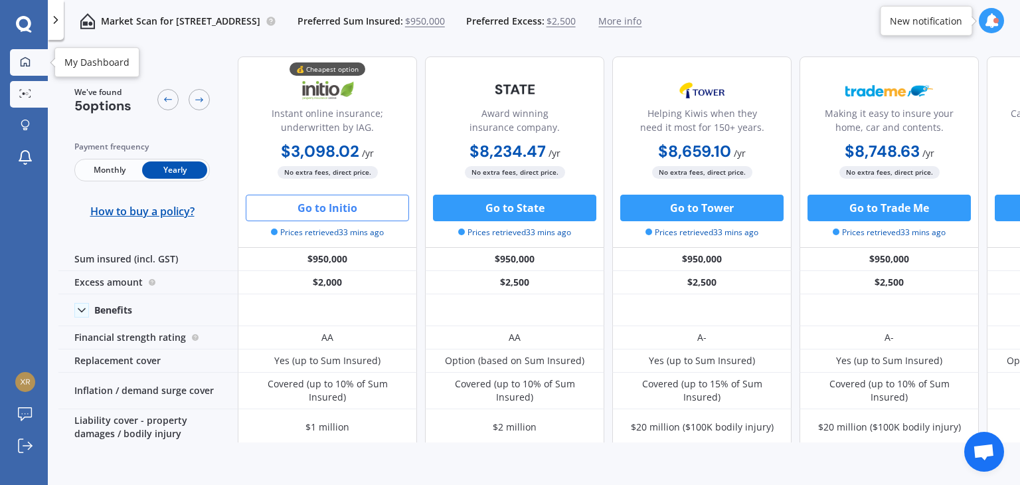
click at [24, 59] on icon at bounding box center [25, 61] width 11 height 11
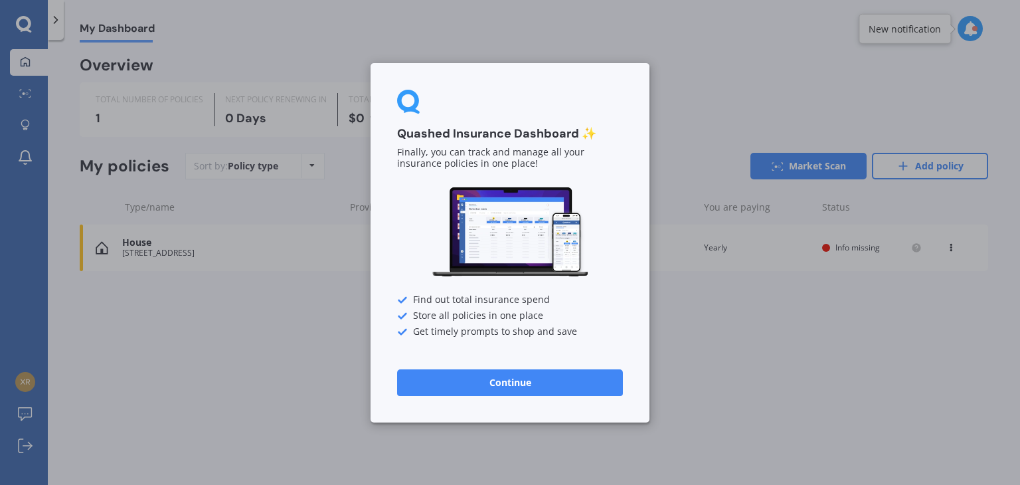
click at [534, 382] on button "Continue" at bounding box center [510, 381] width 226 height 27
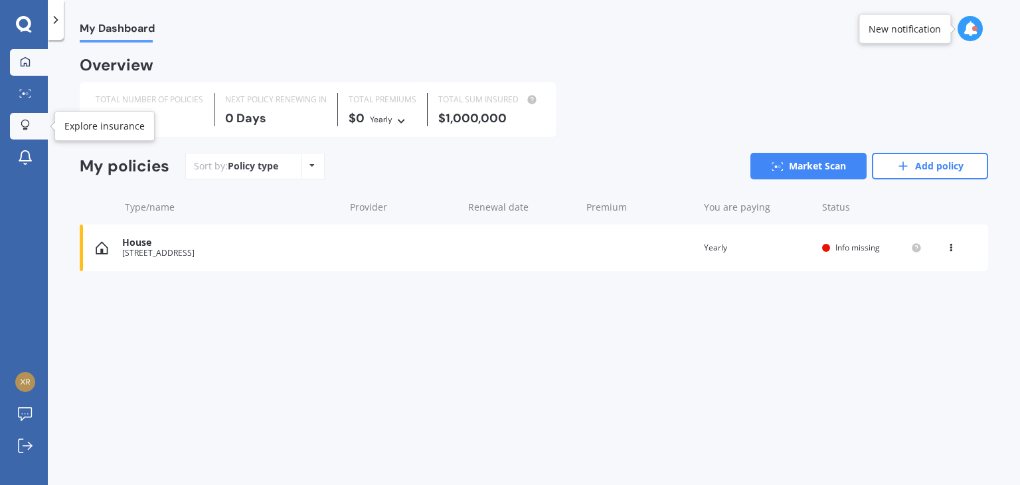
click at [24, 123] on icon at bounding box center [25, 124] width 9 height 11
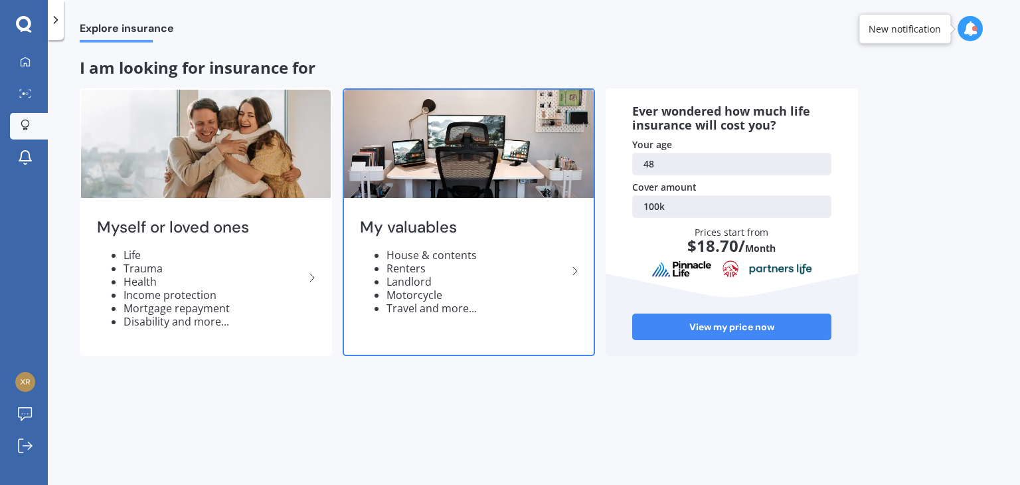
click at [572, 270] on icon at bounding box center [575, 271] width 16 height 16
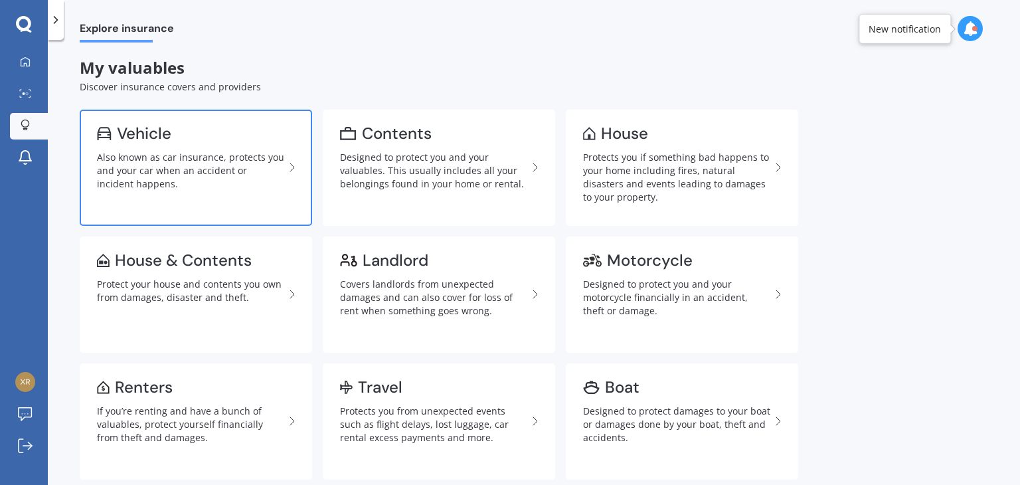
click at [180, 159] on div "Also known as car insurance, protects you and your car when an accident or inci…" at bounding box center [190, 171] width 187 height 40
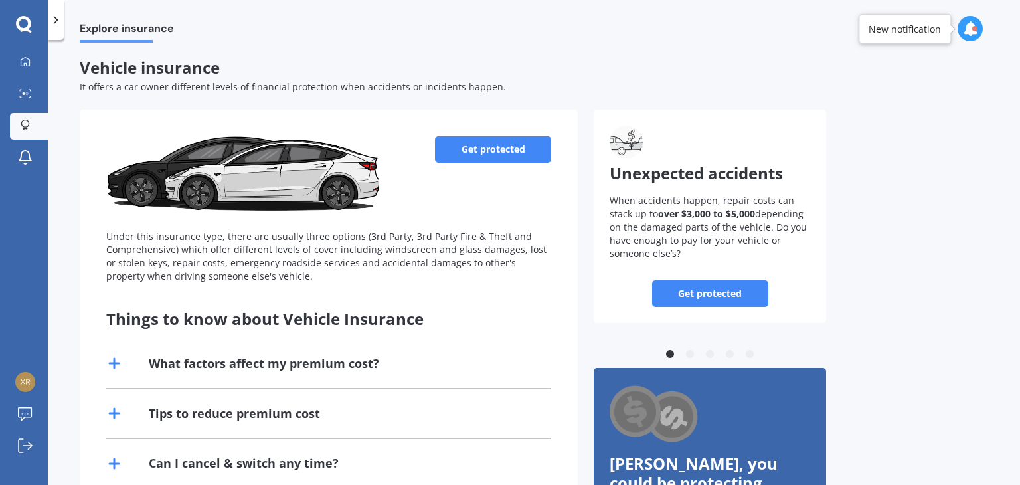
click at [494, 153] on link "Get protected" at bounding box center [493, 149] width 116 height 27
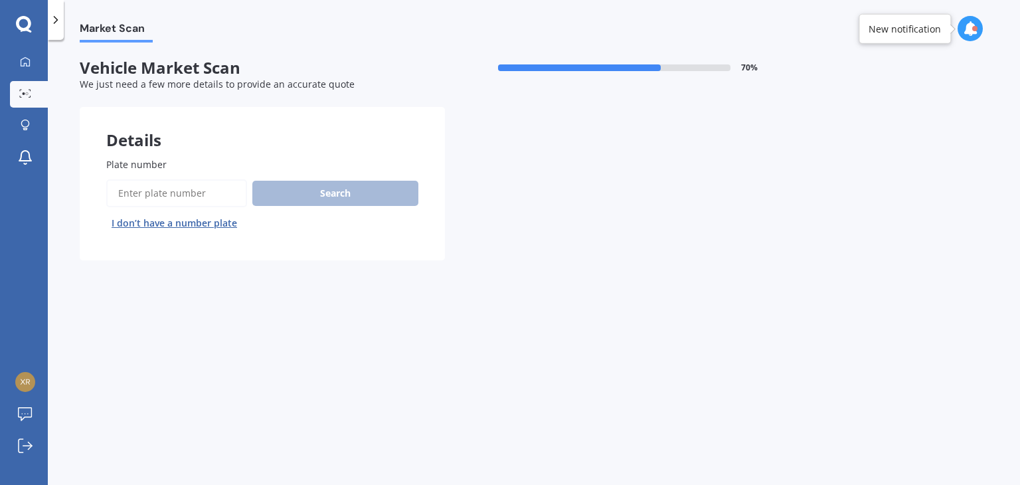
click at [200, 194] on input "Plate number" at bounding box center [176, 193] width 141 height 28
type input "nrc807"
click at [0, 0] on button "Next" at bounding box center [0, 0] width 0 height 0
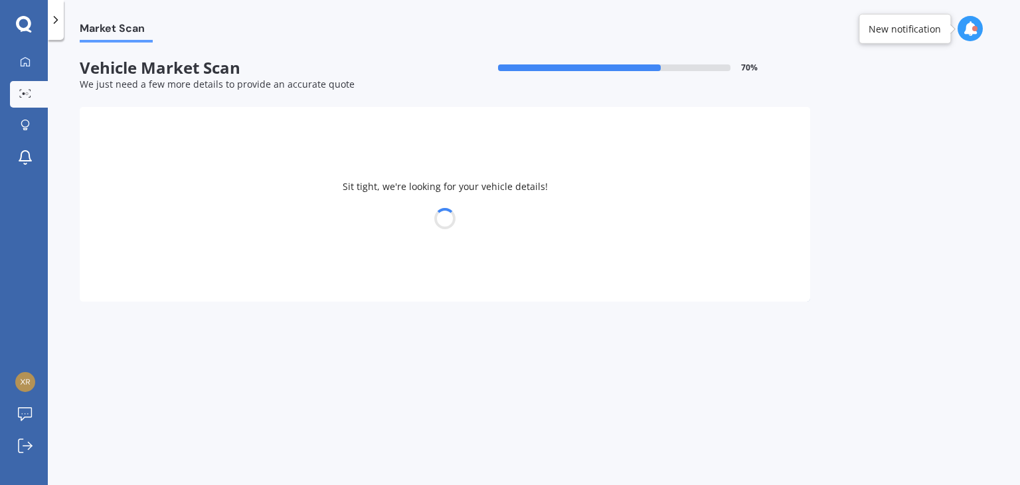
select select "HAVAL"
select select "JOLION"
select select "03"
select select "06"
select select "1977"
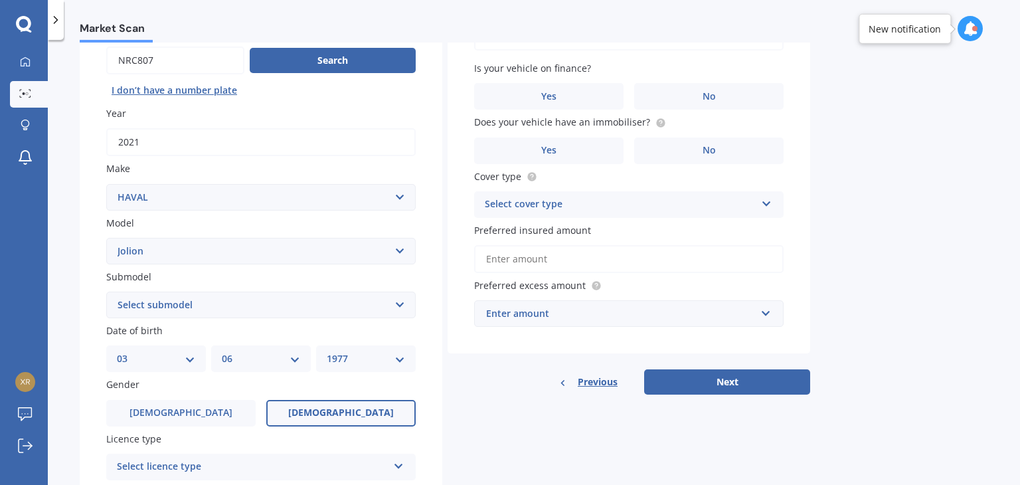
scroll to position [199, 0]
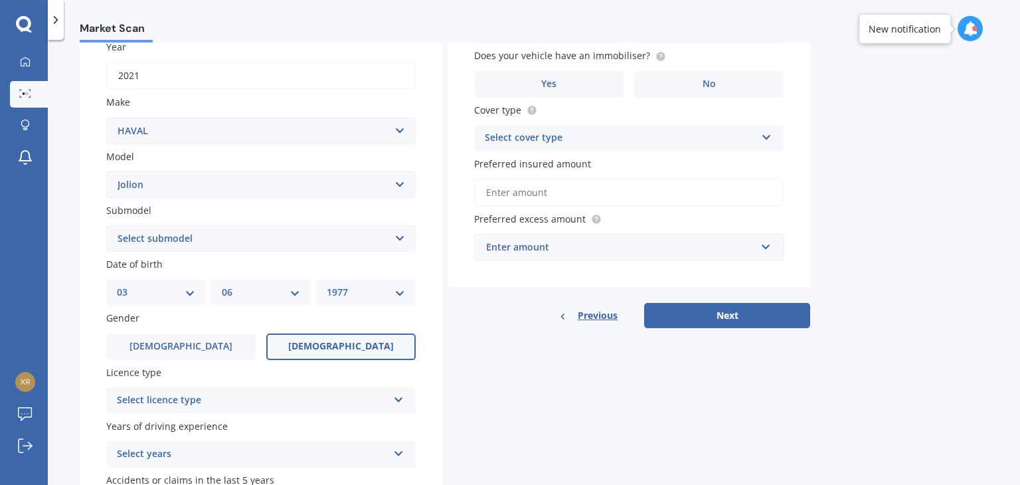
click at [302, 244] on select "Select submodel Lux 1.5 Premium 1.5 Ultra 1.5" at bounding box center [260, 238] width 309 height 27
click at [214, 232] on select "Select submodel Lux 1.5 Premium 1.5 Ultra 1.5" at bounding box center [260, 238] width 309 height 27
select select "LUX 1.5"
click at [106, 225] on select "Select submodel Lux 1.5 Premium 1.5 Ultra 1.5" at bounding box center [260, 238] width 309 height 27
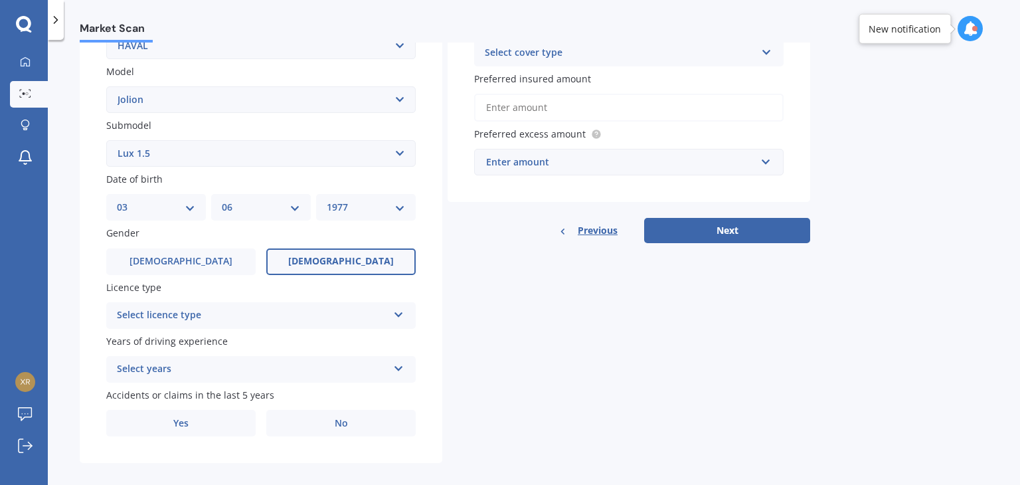
scroll to position [297, 0]
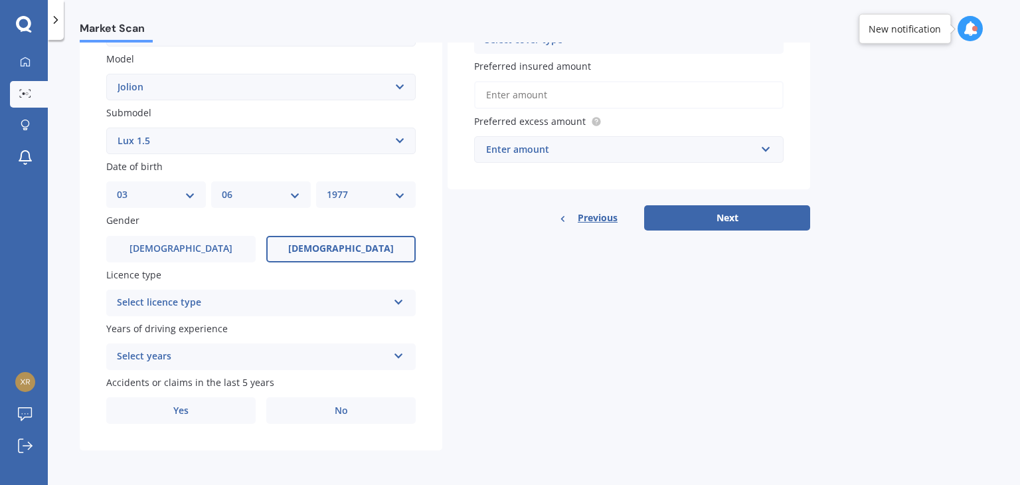
click at [240, 301] on div "Select licence type" at bounding box center [252, 303] width 271 height 16
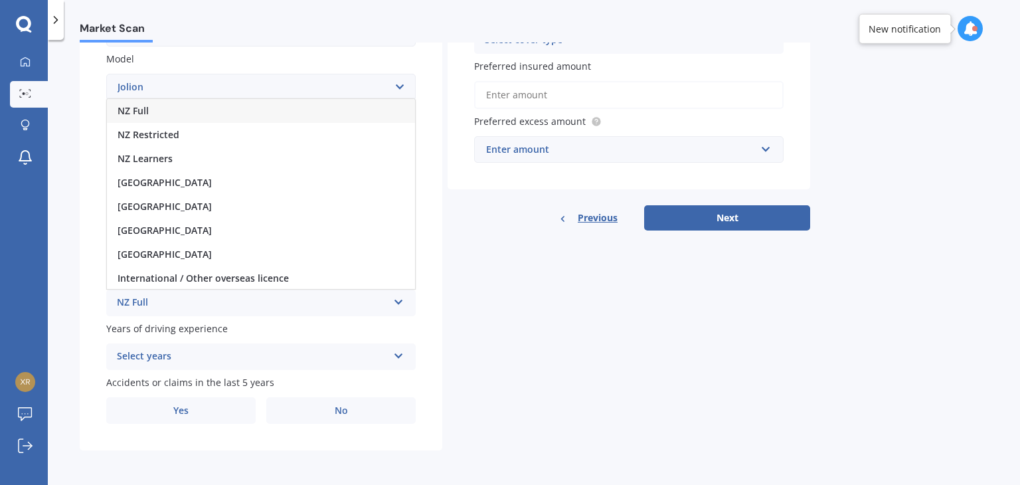
click at [162, 110] on div "NZ Full" at bounding box center [261, 111] width 308 height 24
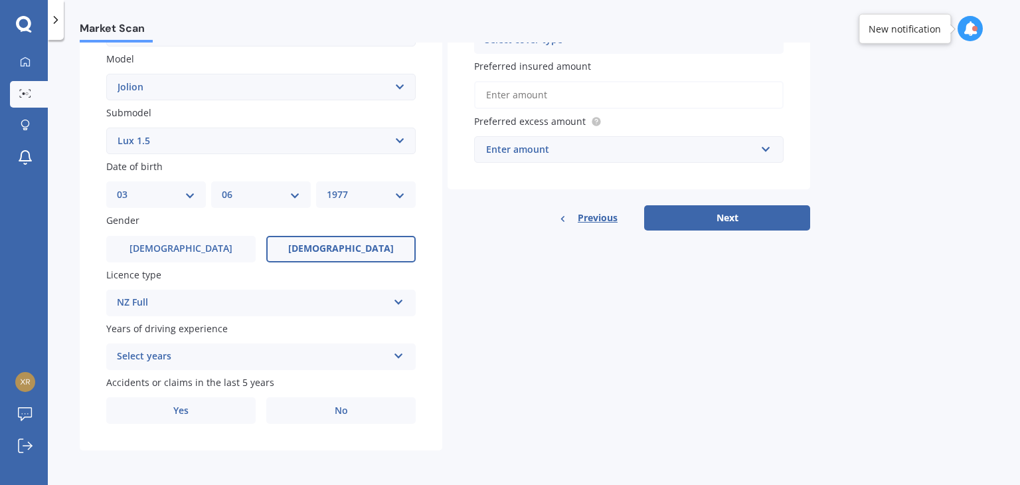
click at [186, 352] on div "Select years" at bounding box center [252, 356] width 271 height 16
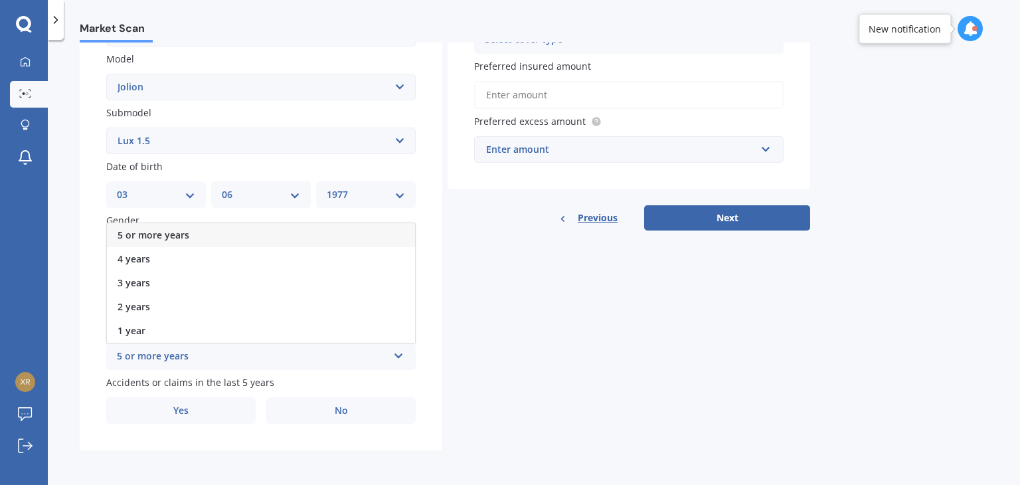
click at [161, 232] on span "5 or more years" at bounding box center [153, 234] width 72 height 13
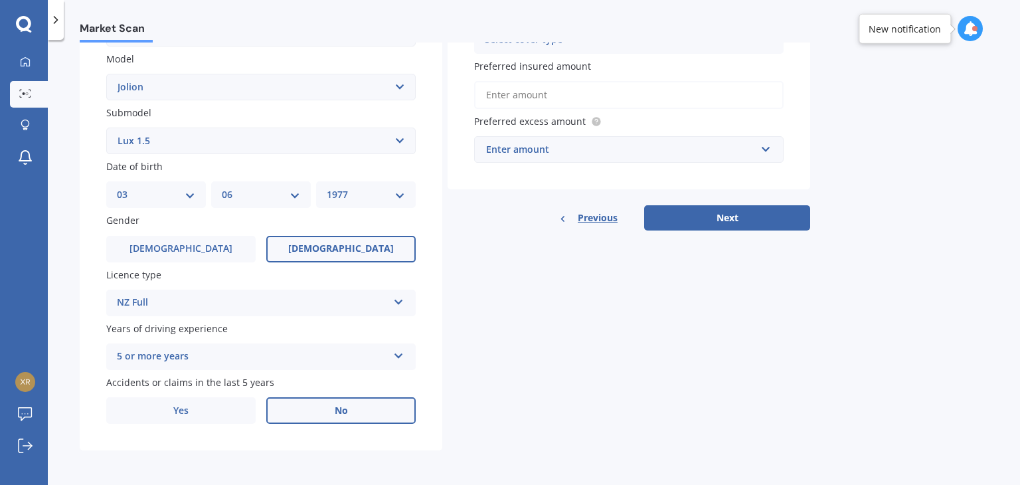
click at [329, 410] on label "No" at bounding box center [340, 410] width 149 height 27
click at [0, 0] on input "No" at bounding box center [0, 0] width 0 height 0
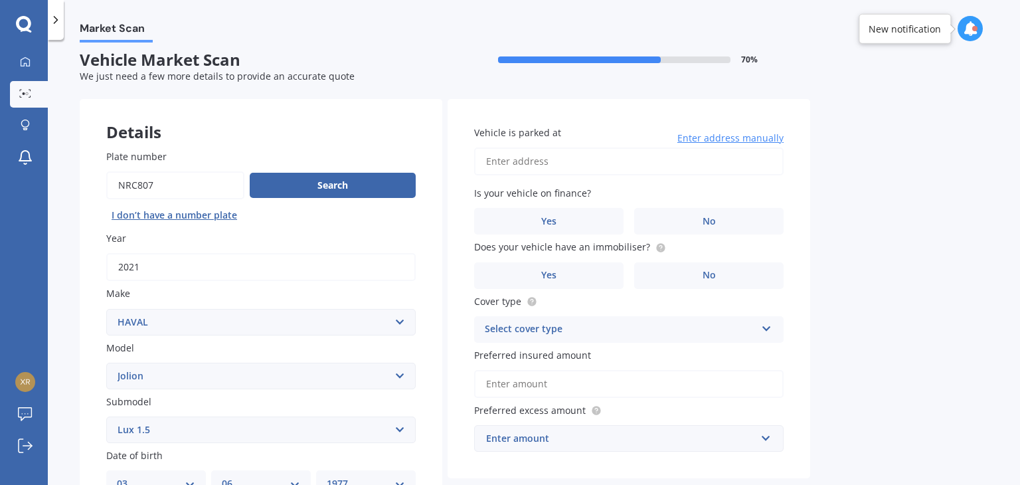
scroll to position [0, 0]
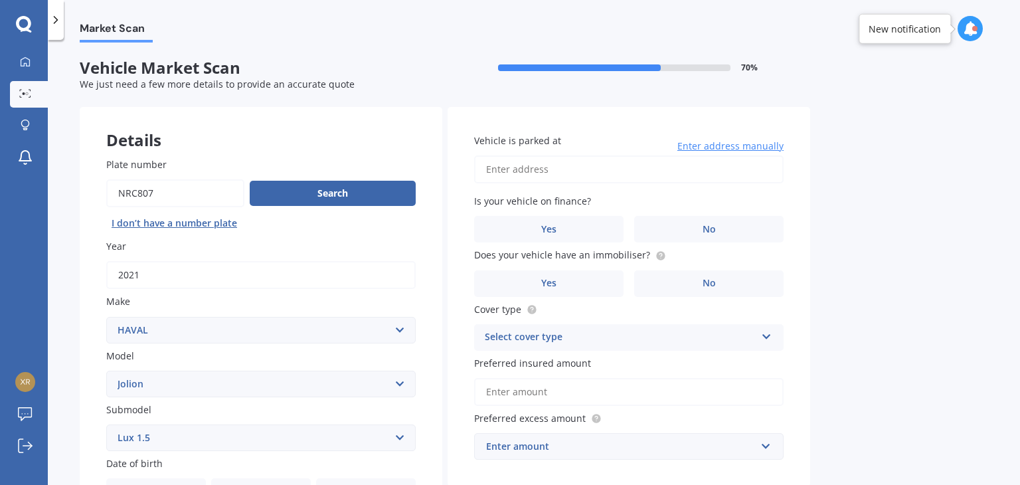
click at [557, 167] on input "Vehicle is parked at" at bounding box center [628, 169] width 309 height 28
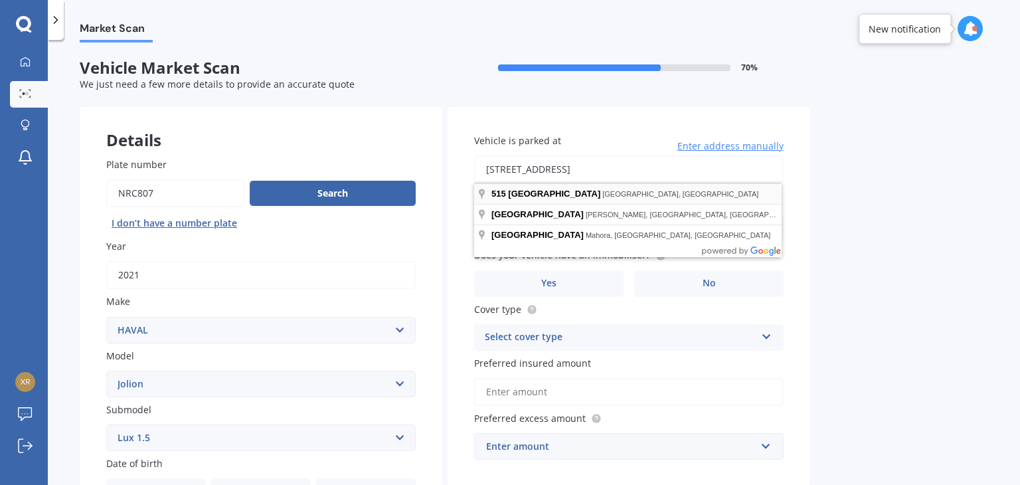
type input "[STREET_ADDRESS]"
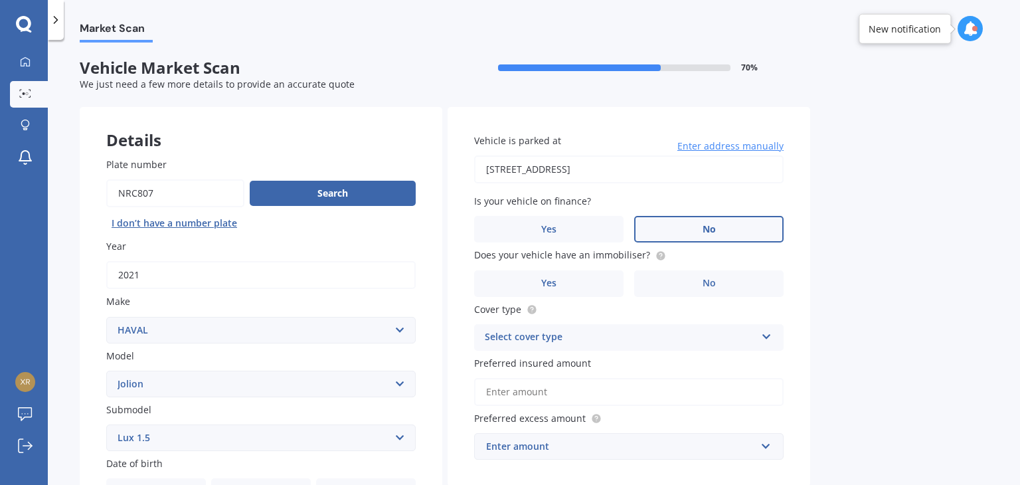
click at [710, 221] on label "No" at bounding box center [708, 229] width 149 height 27
click at [0, 0] on input "No" at bounding box center [0, 0] width 0 height 0
click at [702, 282] on span "No" at bounding box center [708, 282] width 13 height 11
click at [0, 0] on input "No" at bounding box center [0, 0] width 0 height 0
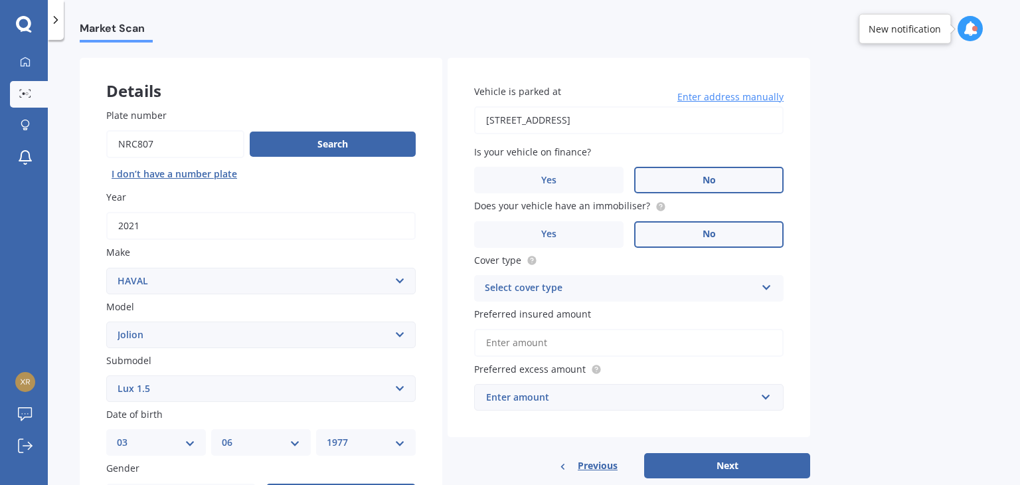
scroll to position [133, 0]
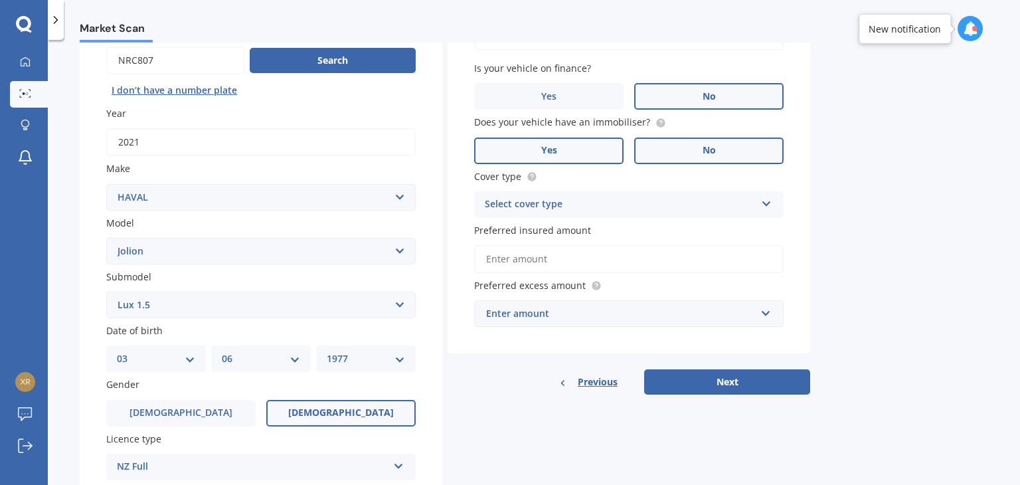
click at [582, 149] on label "Yes" at bounding box center [548, 150] width 149 height 27
click at [0, 0] on input "Yes" at bounding box center [0, 0] width 0 height 0
click at [585, 205] on div "Select cover type" at bounding box center [620, 204] width 271 height 16
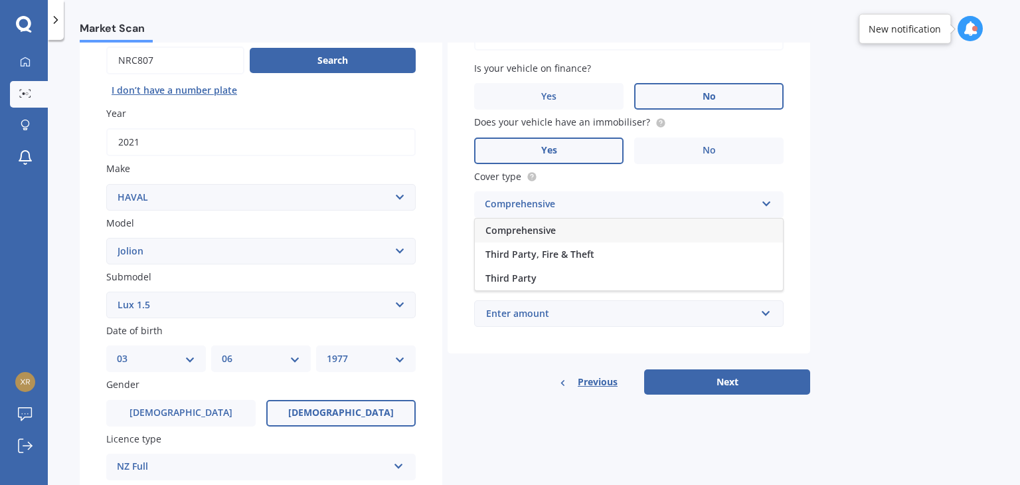
click at [581, 229] on div "Comprehensive" at bounding box center [629, 230] width 308 height 24
click at [592, 261] on input "Preferred insured amount" at bounding box center [628, 259] width 309 height 28
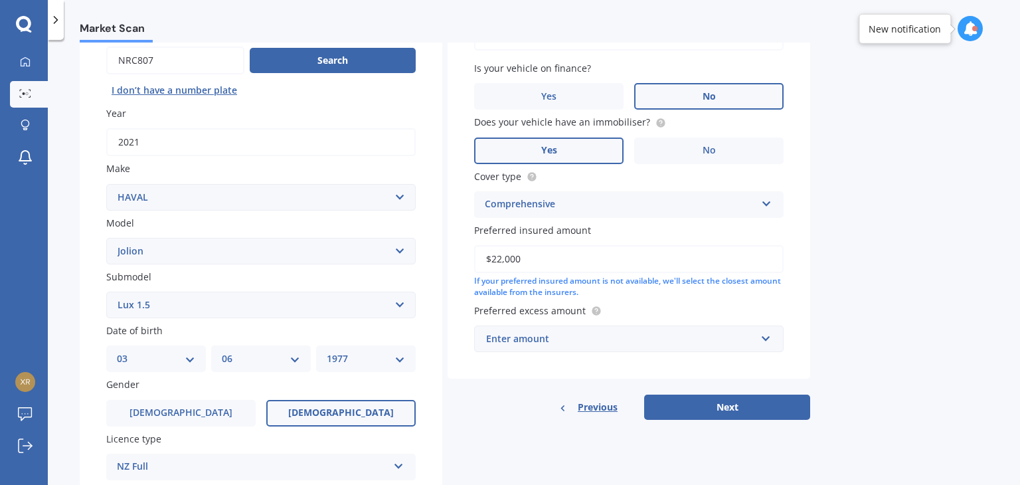
type input "$22,000"
click at [584, 341] on div "Enter amount" at bounding box center [621, 338] width 270 height 15
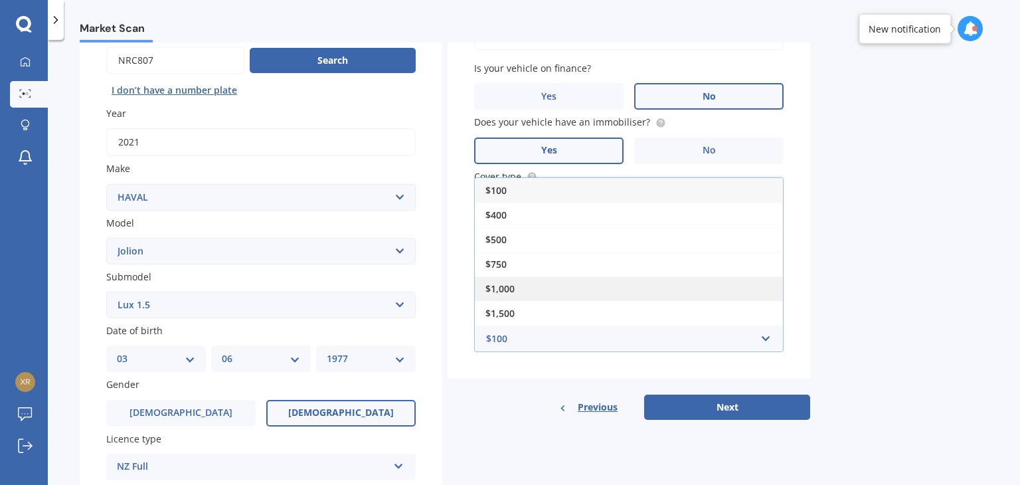
click at [508, 287] on span "$1,000" at bounding box center [499, 288] width 29 height 13
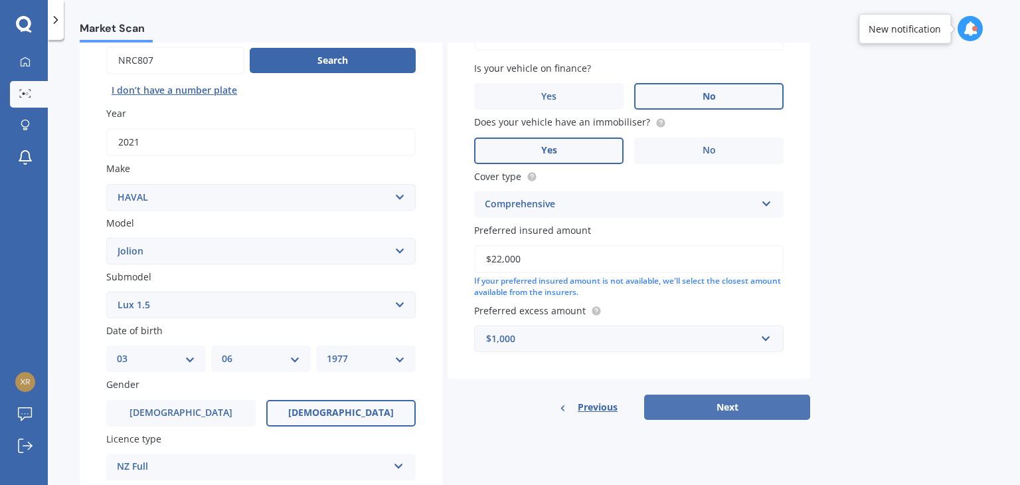
click at [738, 405] on button "Next" at bounding box center [727, 406] width 166 height 25
select select "03"
select select "06"
select select "1977"
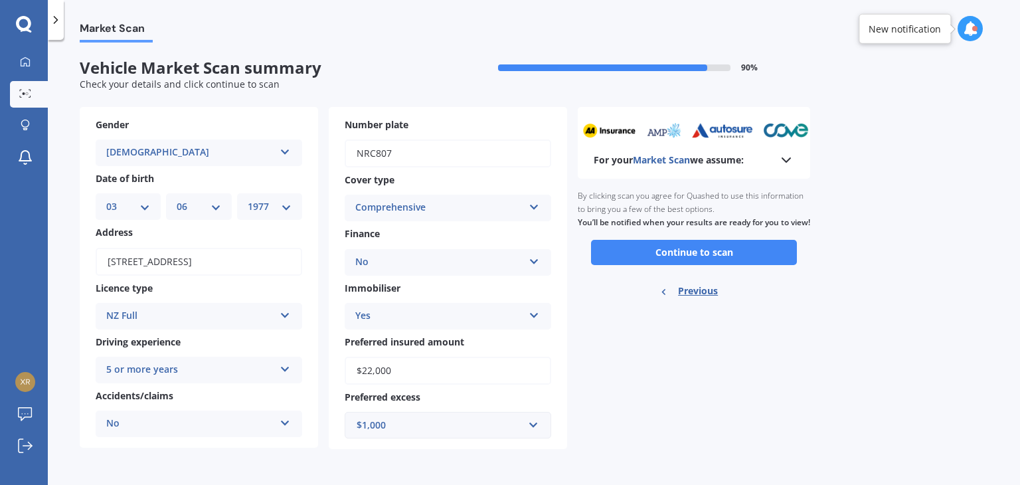
scroll to position [0, 0]
click at [756, 265] on button "Continue to scan" at bounding box center [694, 252] width 206 height 25
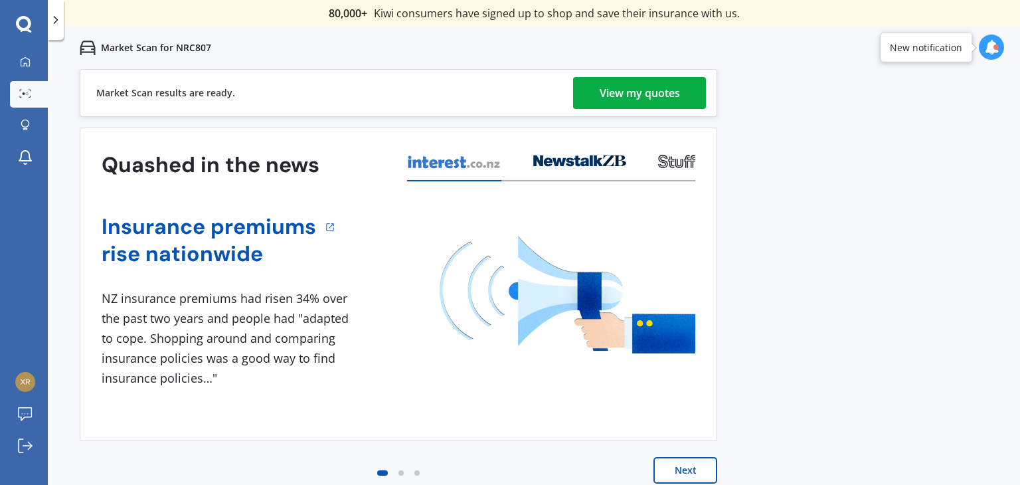
click at [650, 86] on div "View my quotes" at bounding box center [639, 93] width 80 height 32
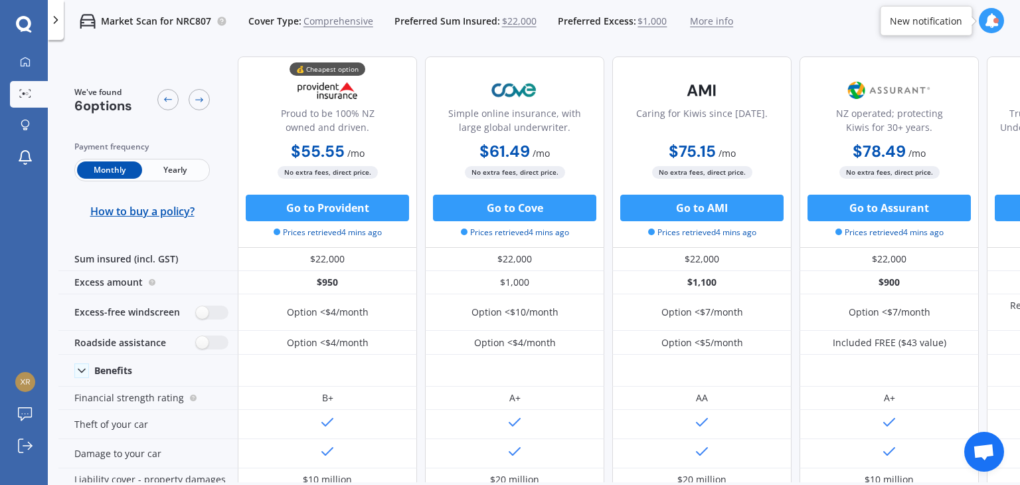
click at [181, 169] on span "Yearly" at bounding box center [174, 169] width 65 height 17
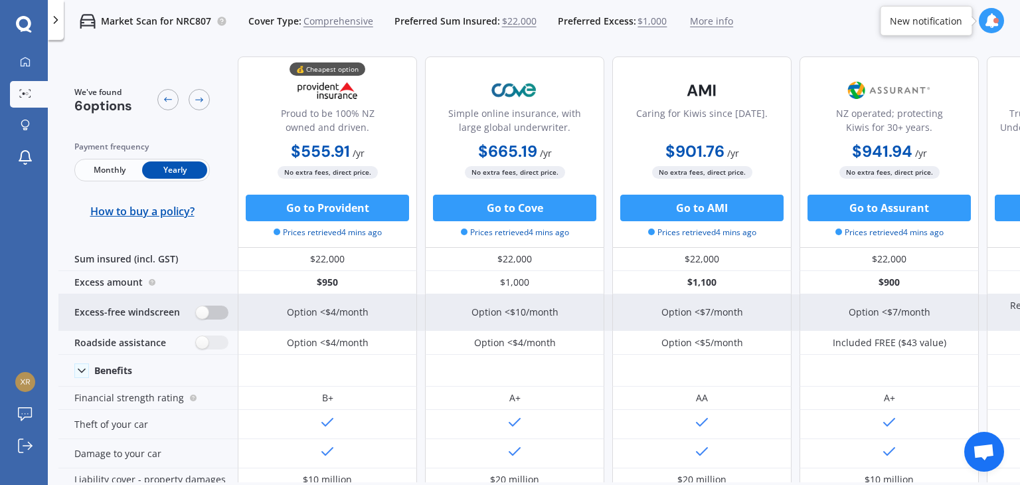
click at [217, 311] on label at bounding box center [212, 312] width 33 height 14
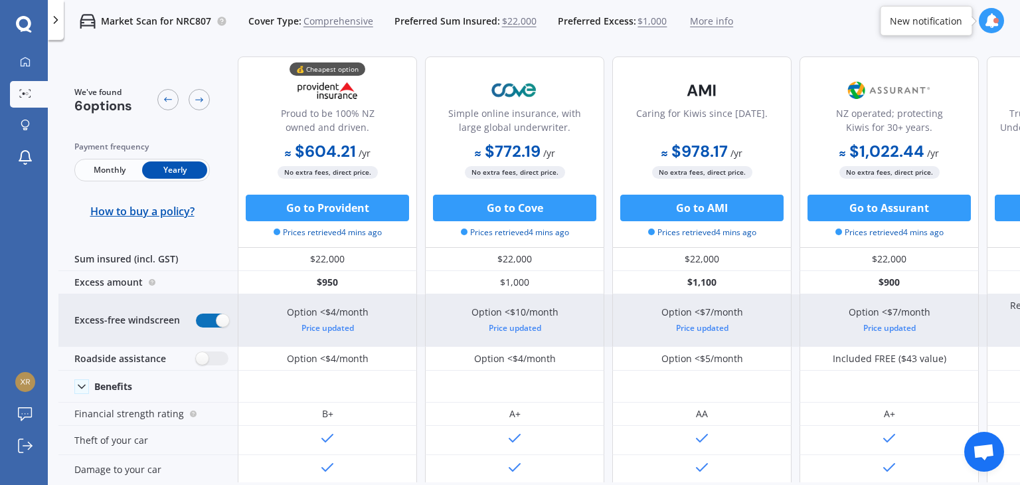
click at [207, 320] on label at bounding box center [212, 320] width 33 height 14
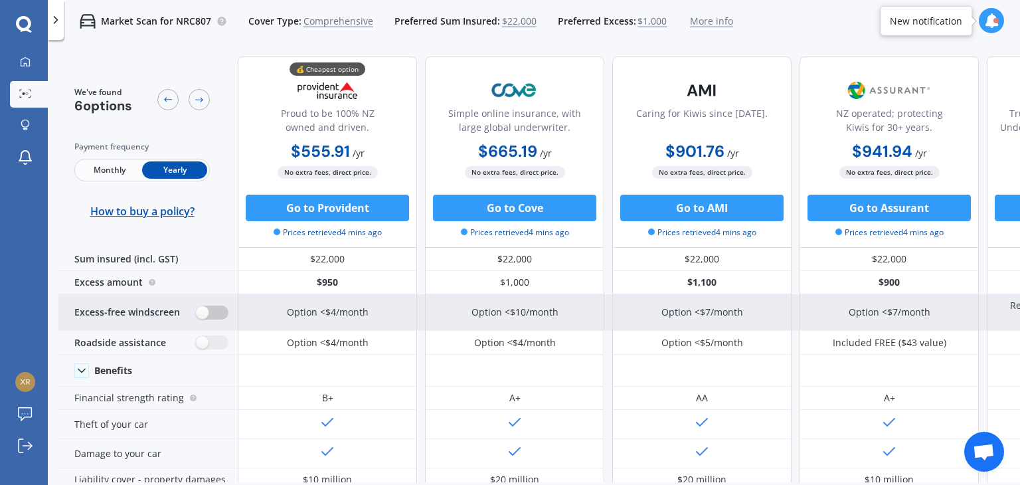
click at [222, 311] on label at bounding box center [212, 312] width 33 height 14
radio input "true"
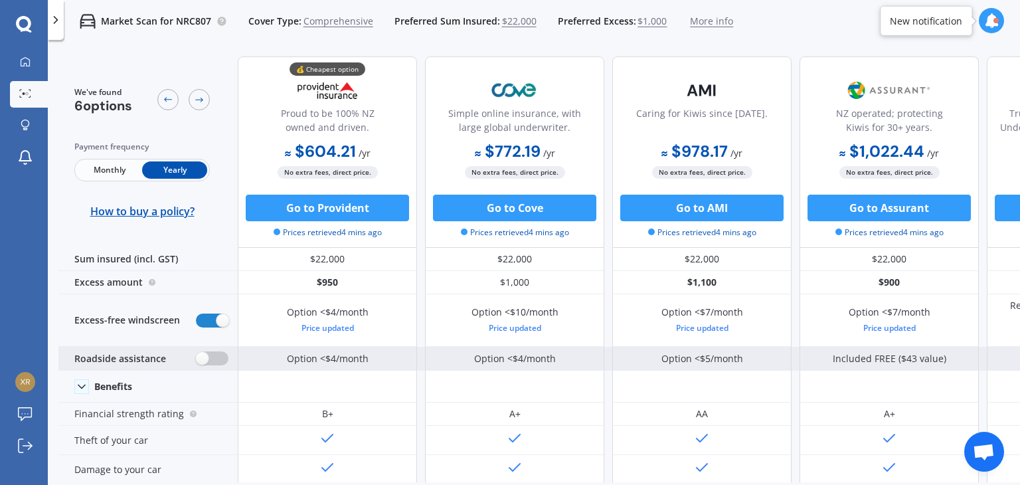
click at [214, 358] on label at bounding box center [212, 358] width 33 height 14
radio input "true"
